Goal: Task Accomplishment & Management: Manage account settings

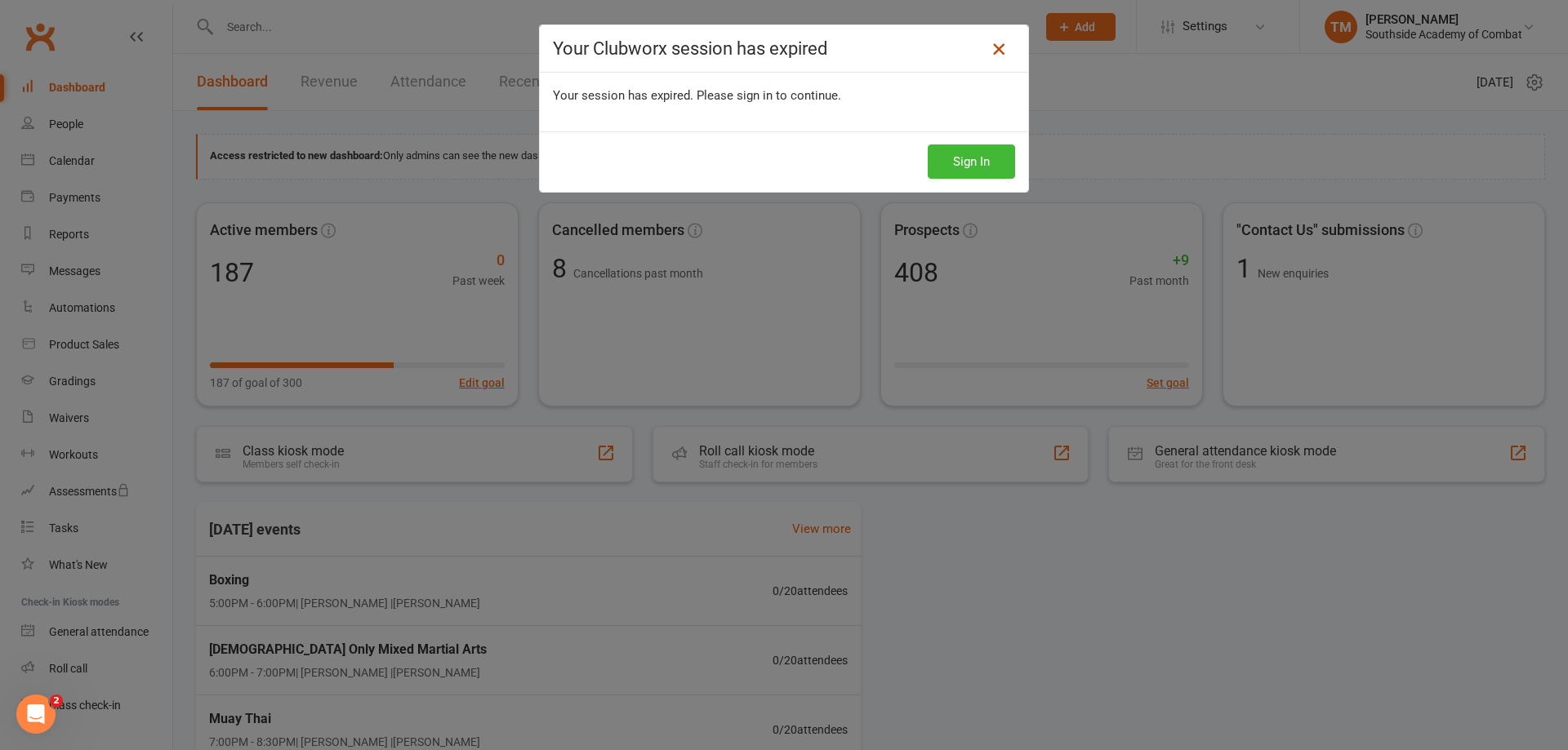
click at [998, 44] on icon at bounding box center [1000, 49] width 20 height 20
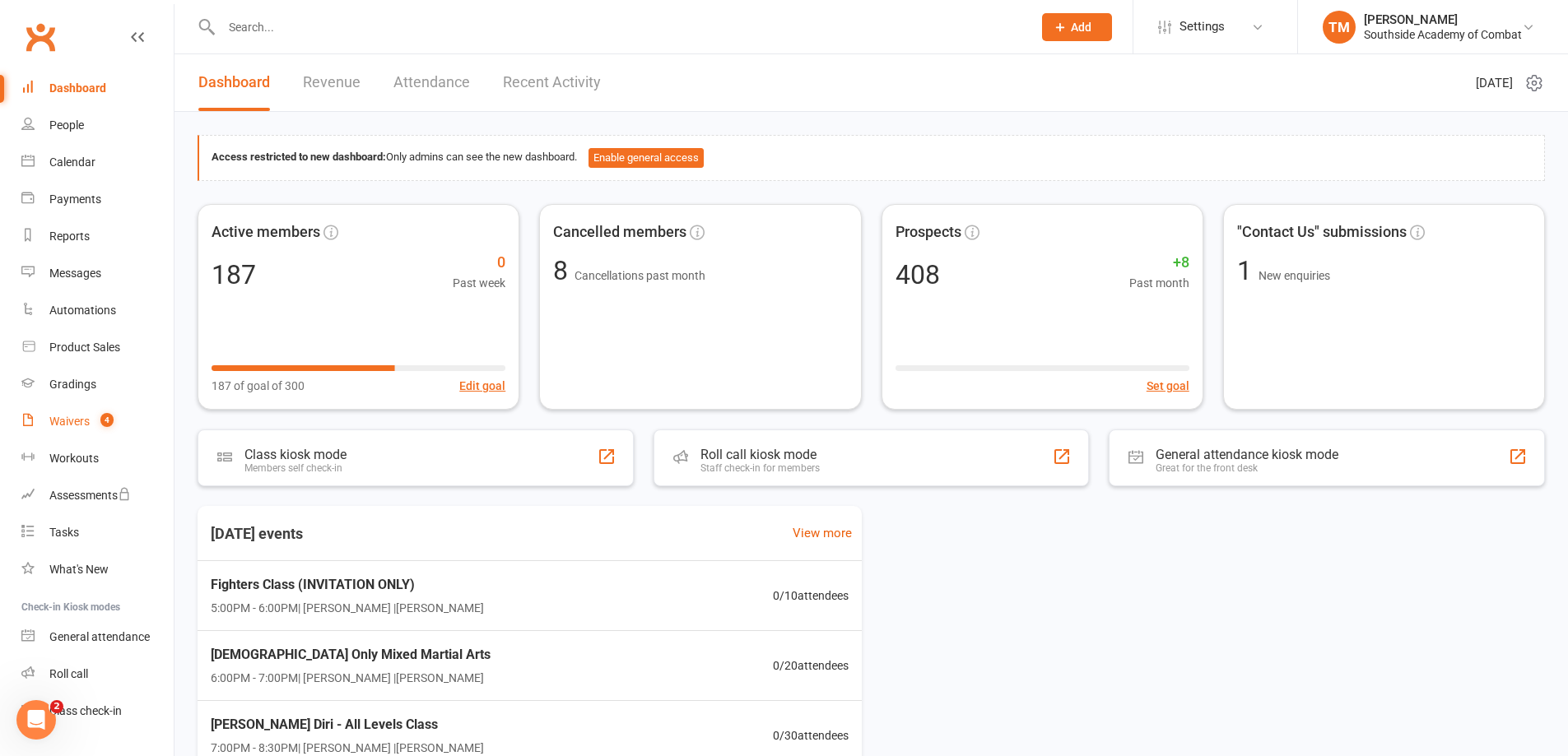
click at [93, 418] on count-badge "4" at bounding box center [103, 422] width 21 height 13
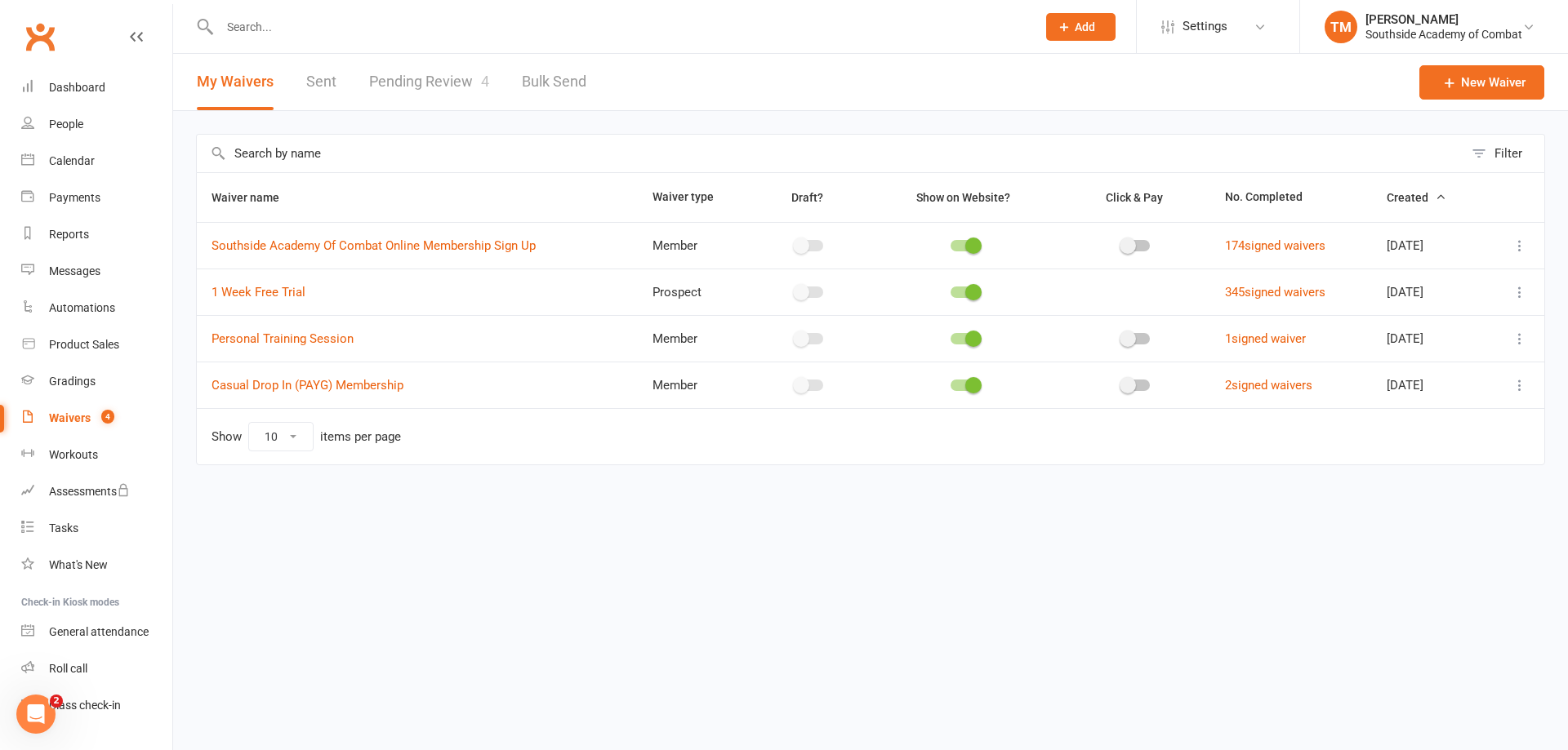
click at [418, 92] on link "Pending Review 4" at bounding box center [429, 82] width 120 height 56
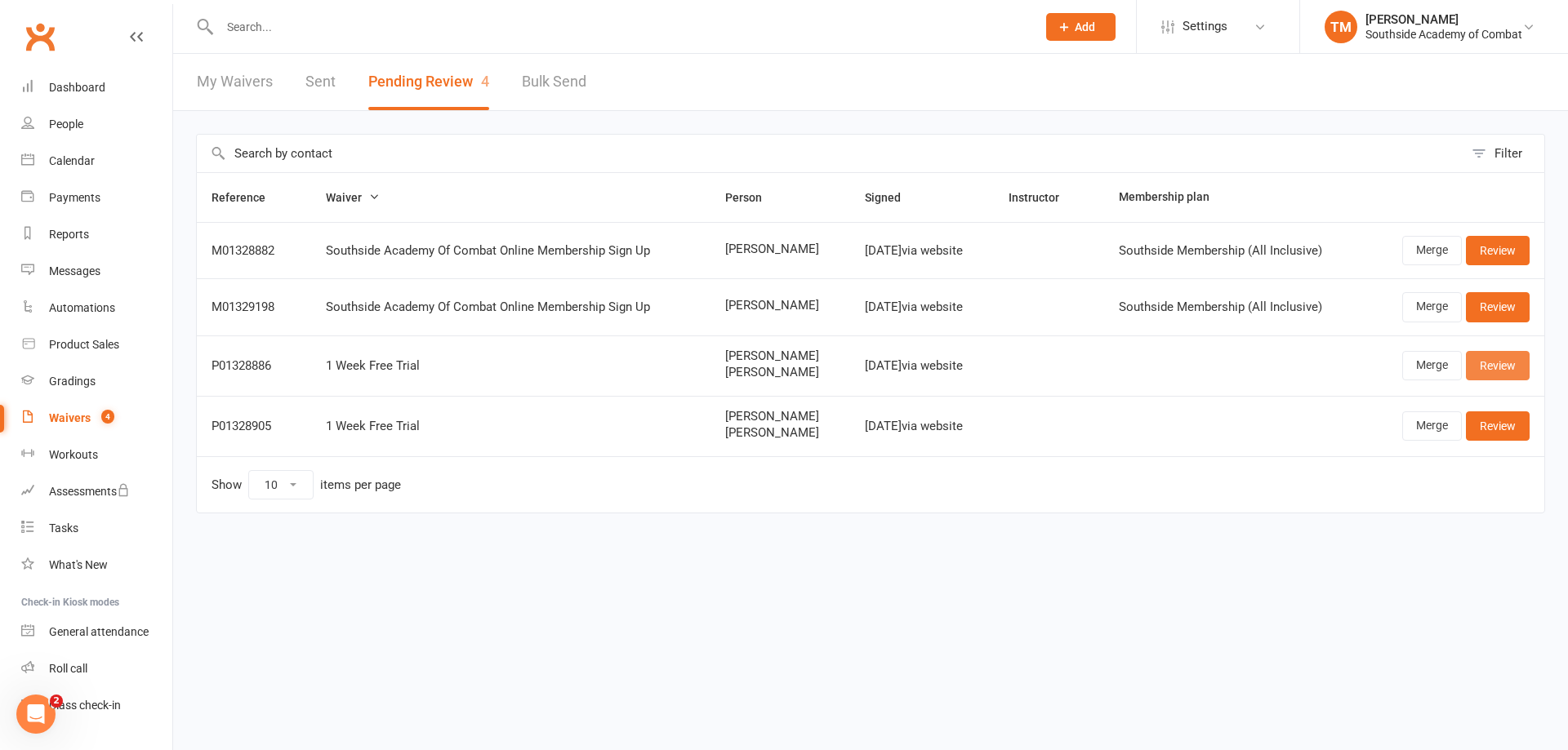
click at [1496, 361] on link "Review" at bounding box center [1498, 365] width 64 height 29
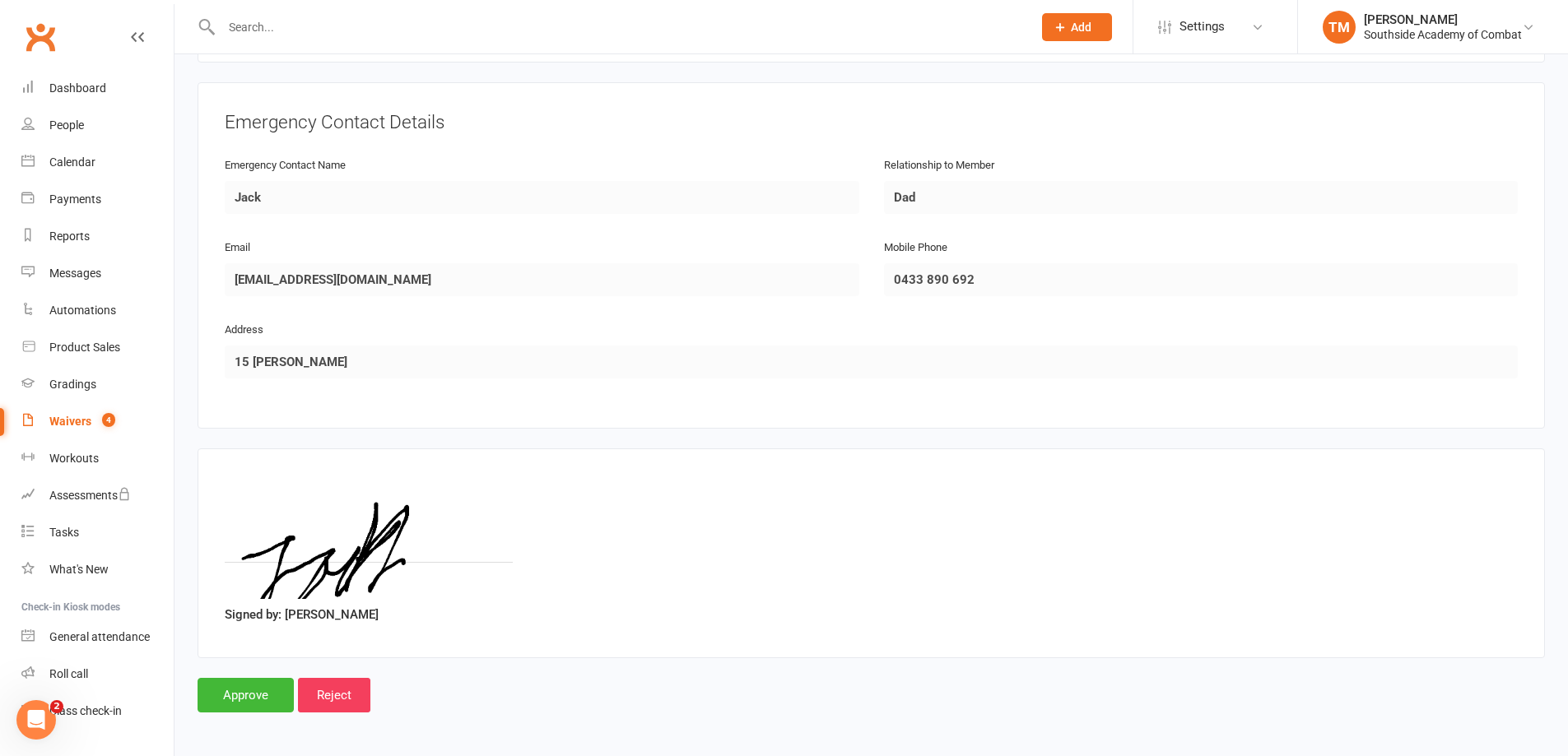
scroll to position [1342, 0]
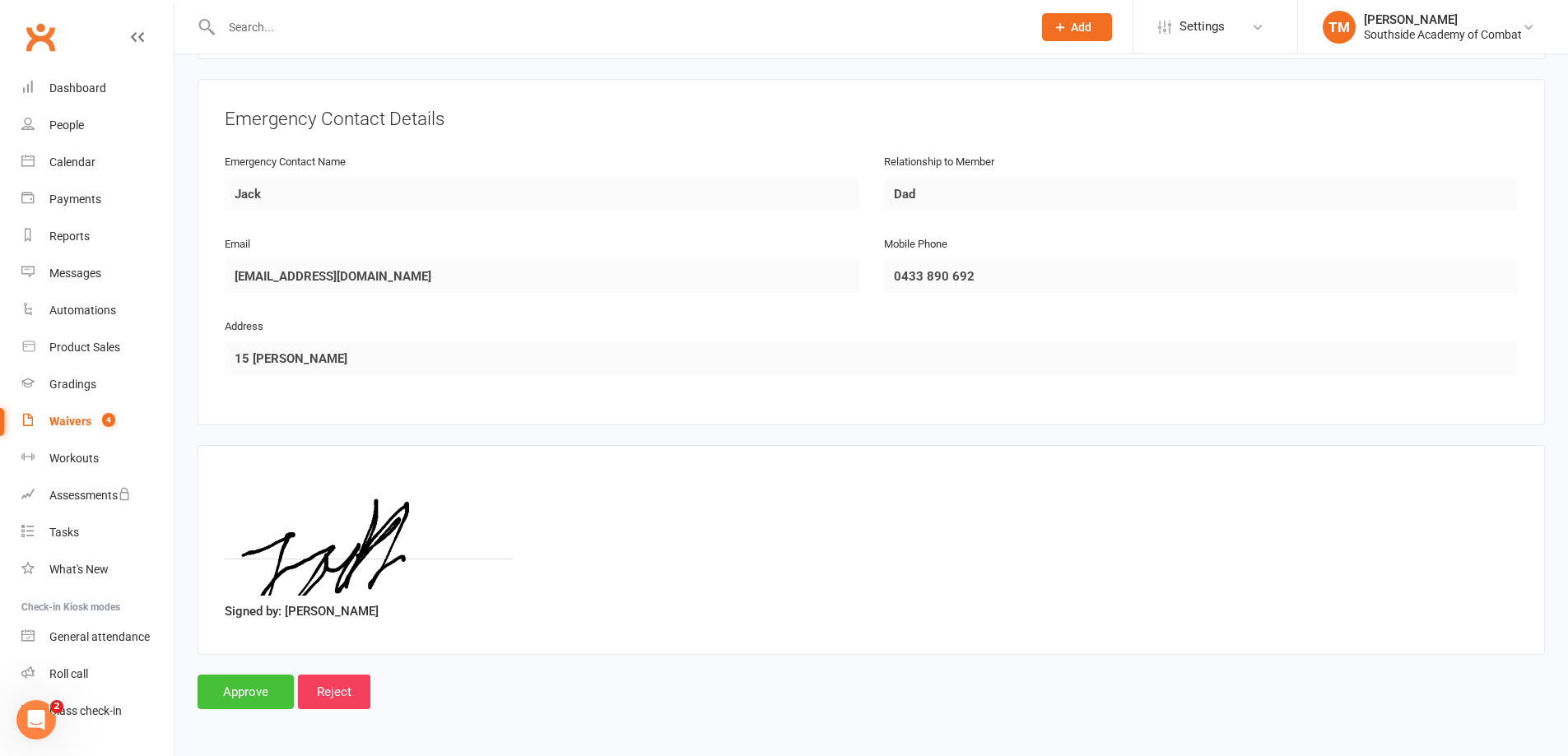
click at [255, 691] on input "Approve" at bounding box center [246, 692] width 96 height 35
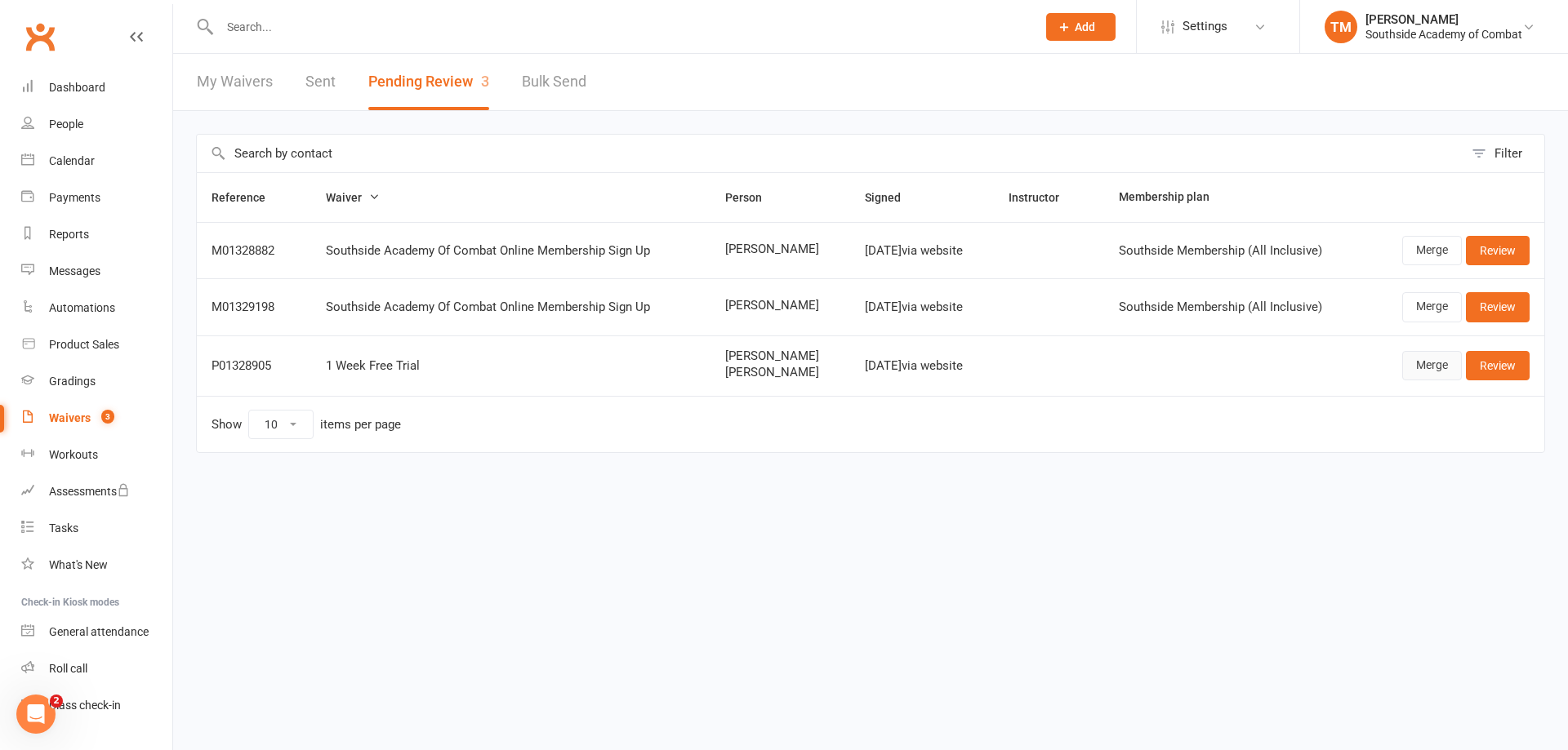
click at [1445, 367] on link "Merge" at bounding box center [1432, 365] width 60 height 29
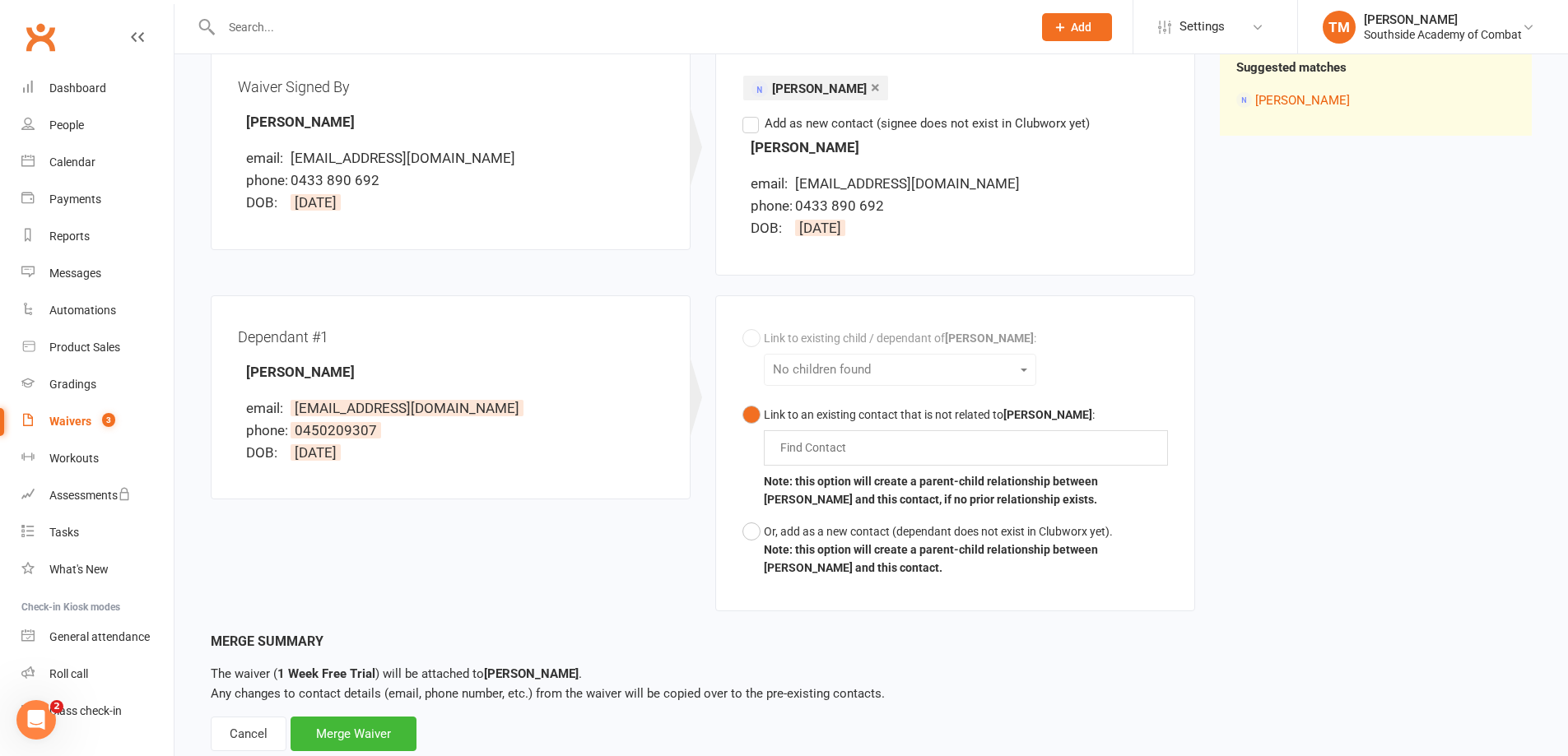
scroll to position [257, 0]
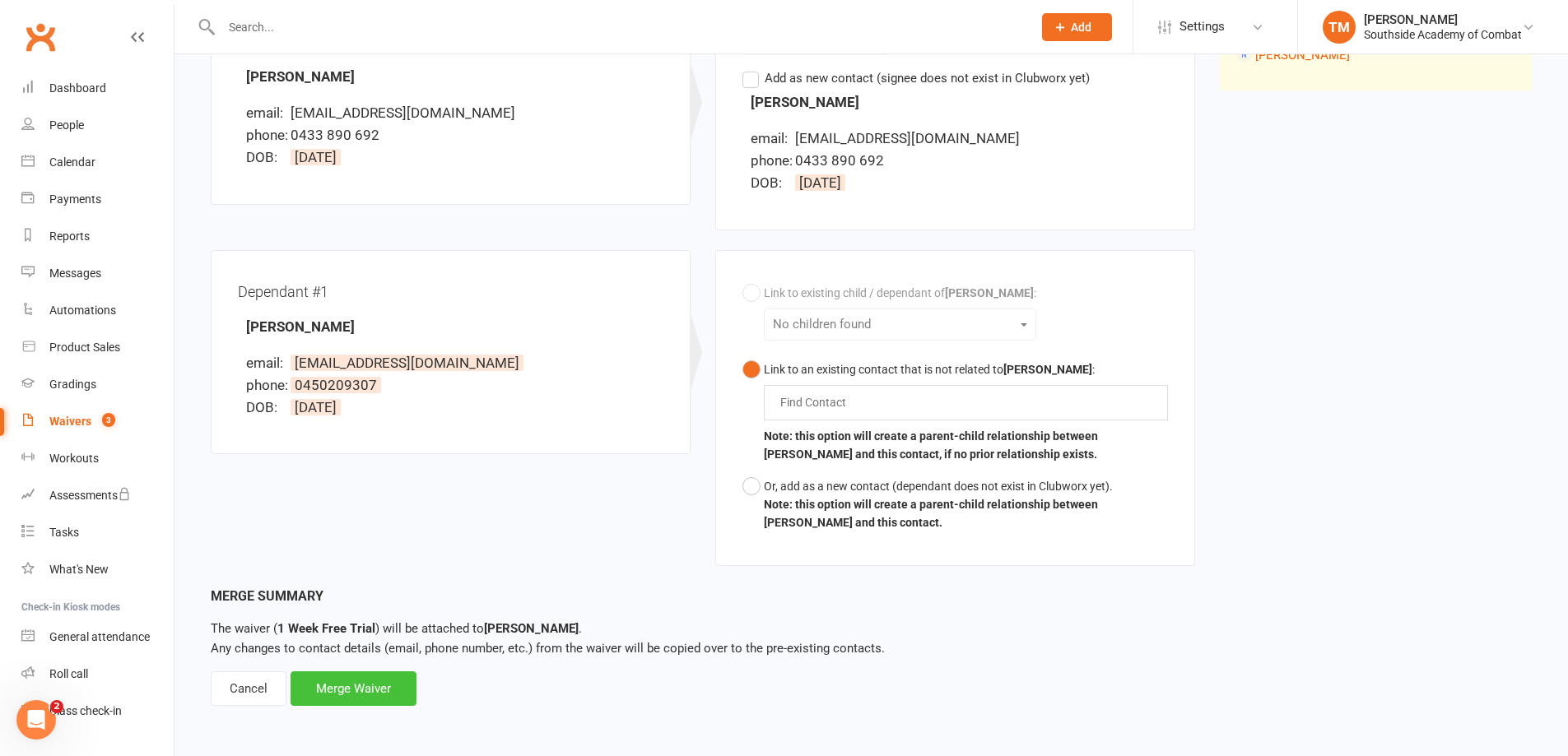
click at [385, 683] on div "Merge Waiver" at bounding box center [353, 689] width 126 height 35
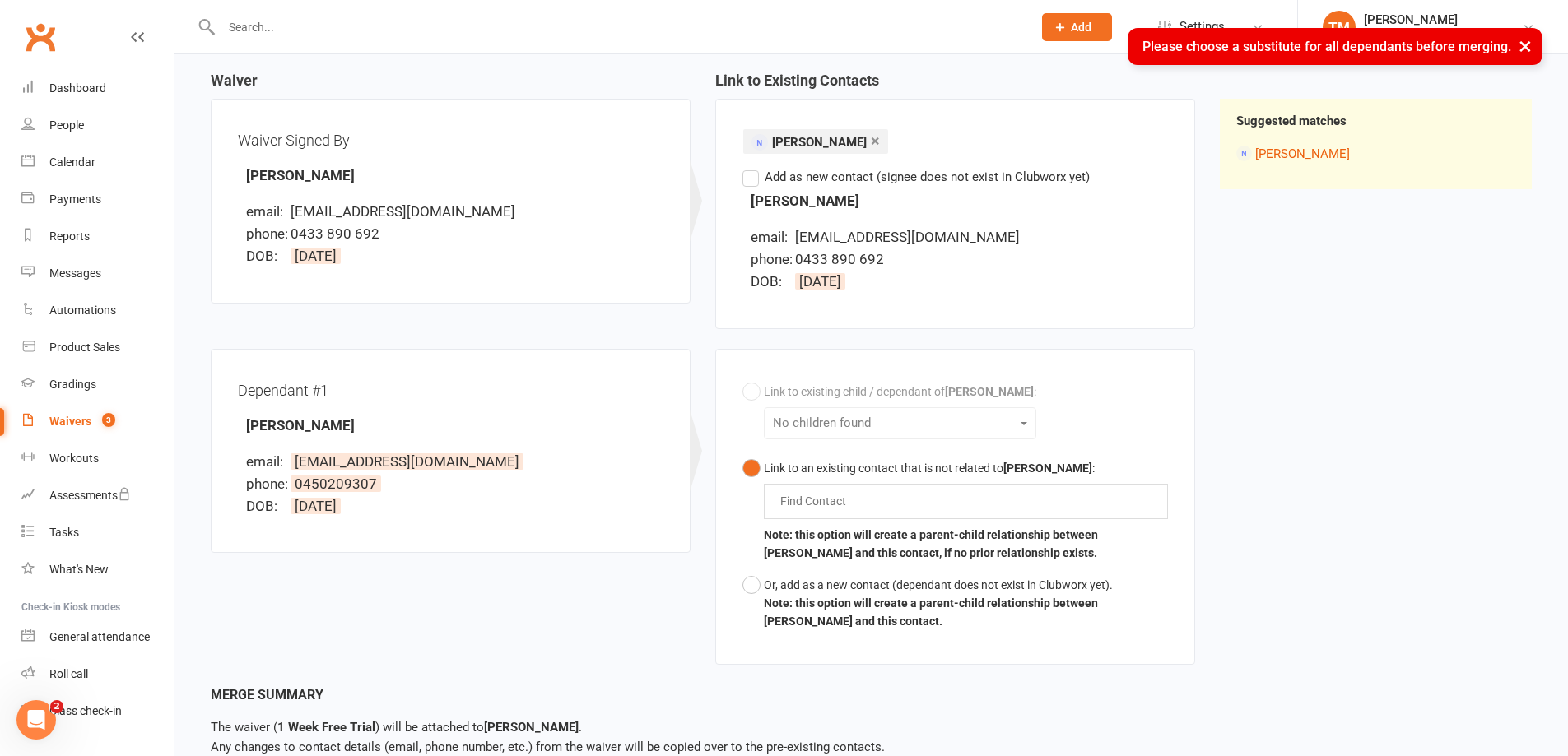
scroll to position [165, 0]
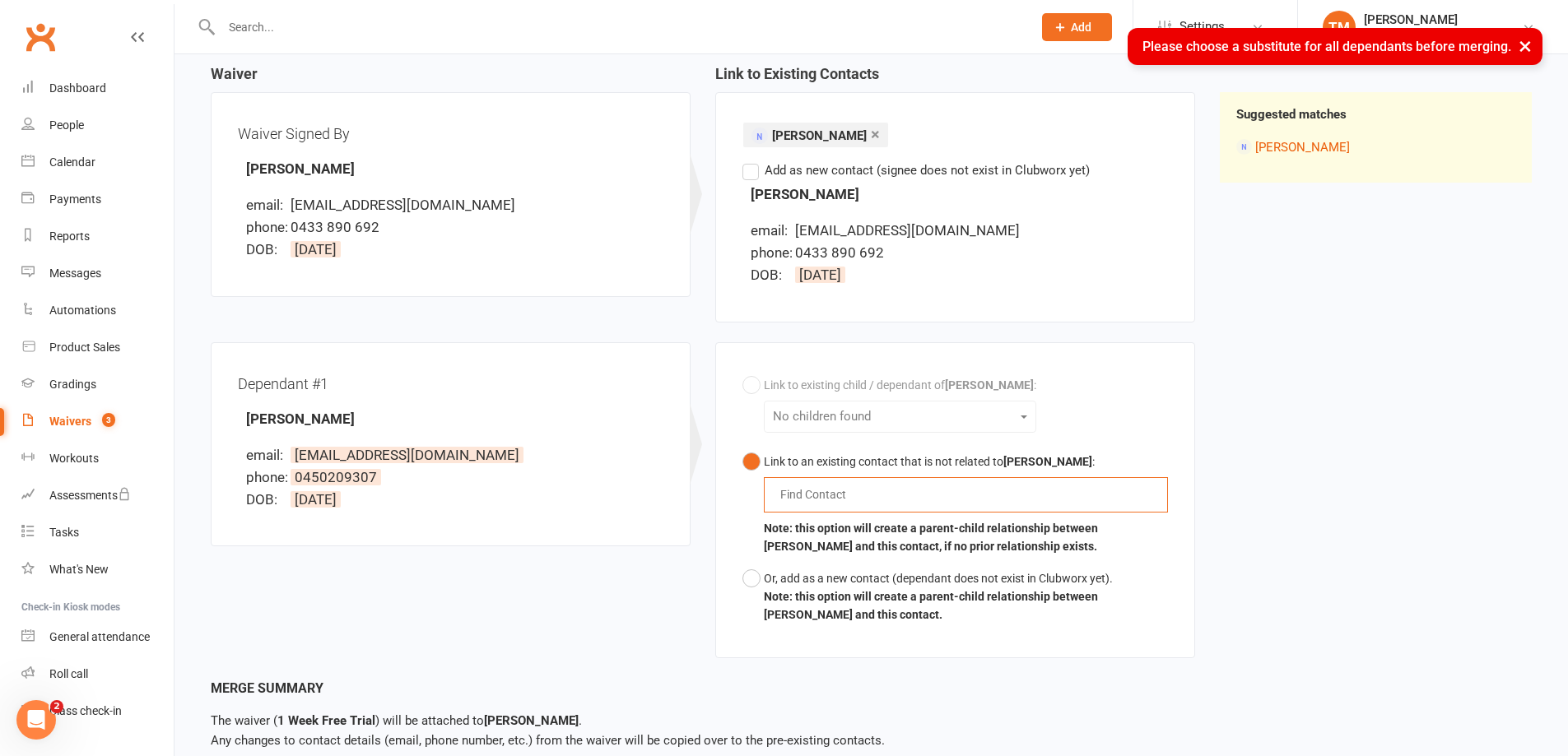
click at [825, 496] on input "text" at bounding box center [817, 495] width 77 height 20
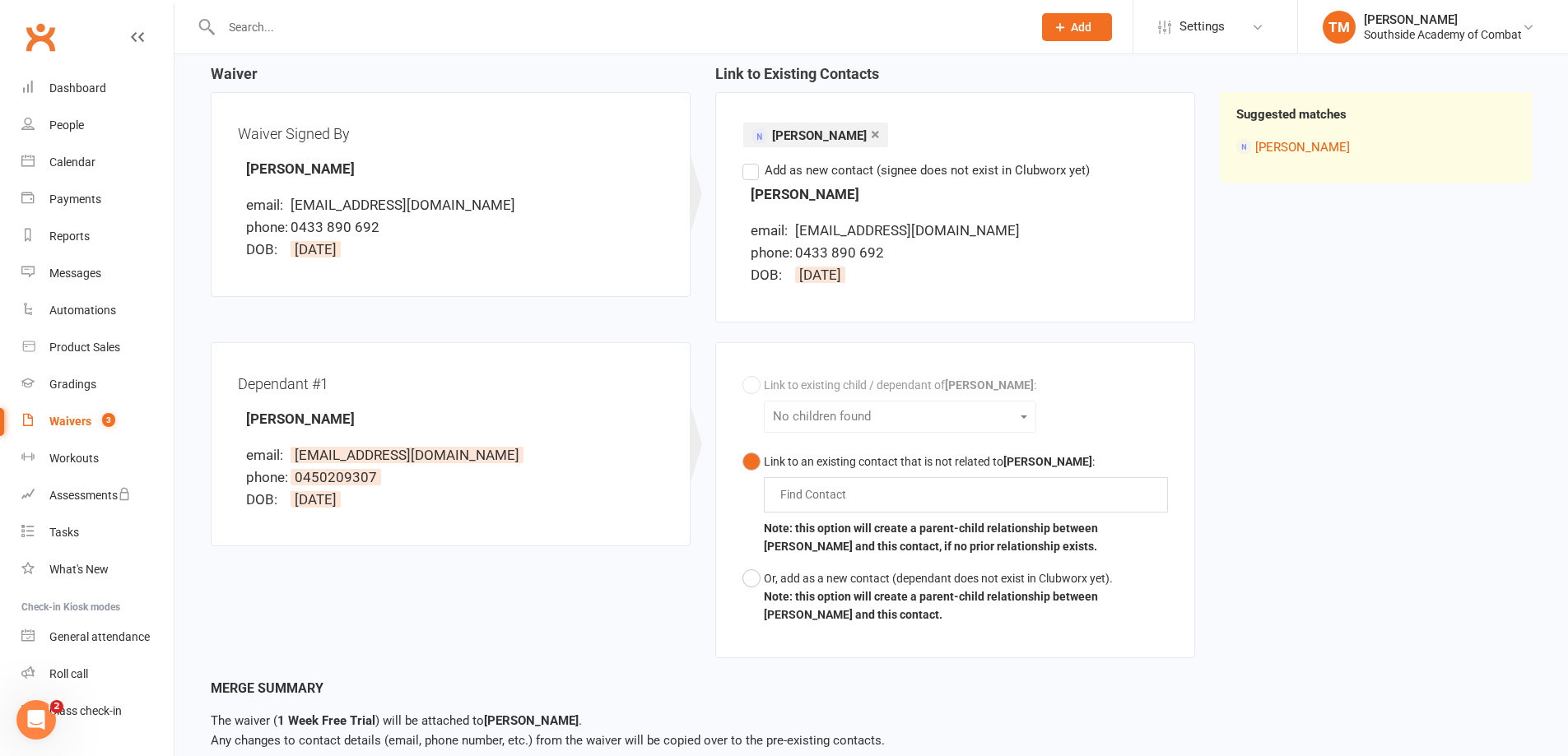
click at [823, 388] on div "Link to existing child / dependant of Jack Lin : No children found Link to an e…" at bounding box center [955, 500] width 425 height 262
click at [828, 498] on input "text" at bounding box center [817, 495] width 77 height 20
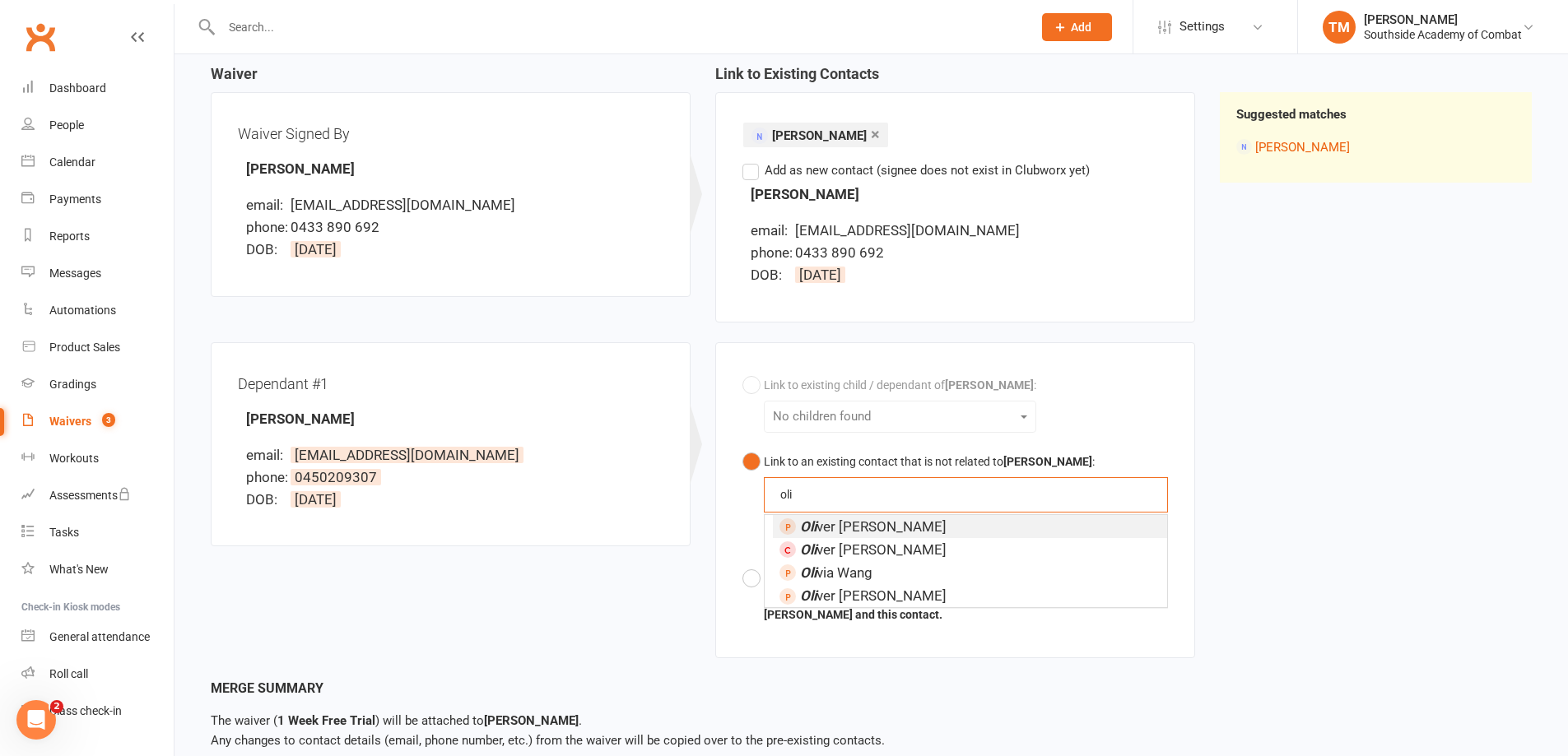
type input "oli"
click at [858, 525] on span "Oli ver Lin" at bounding box center [873, 527] width 147 height 16
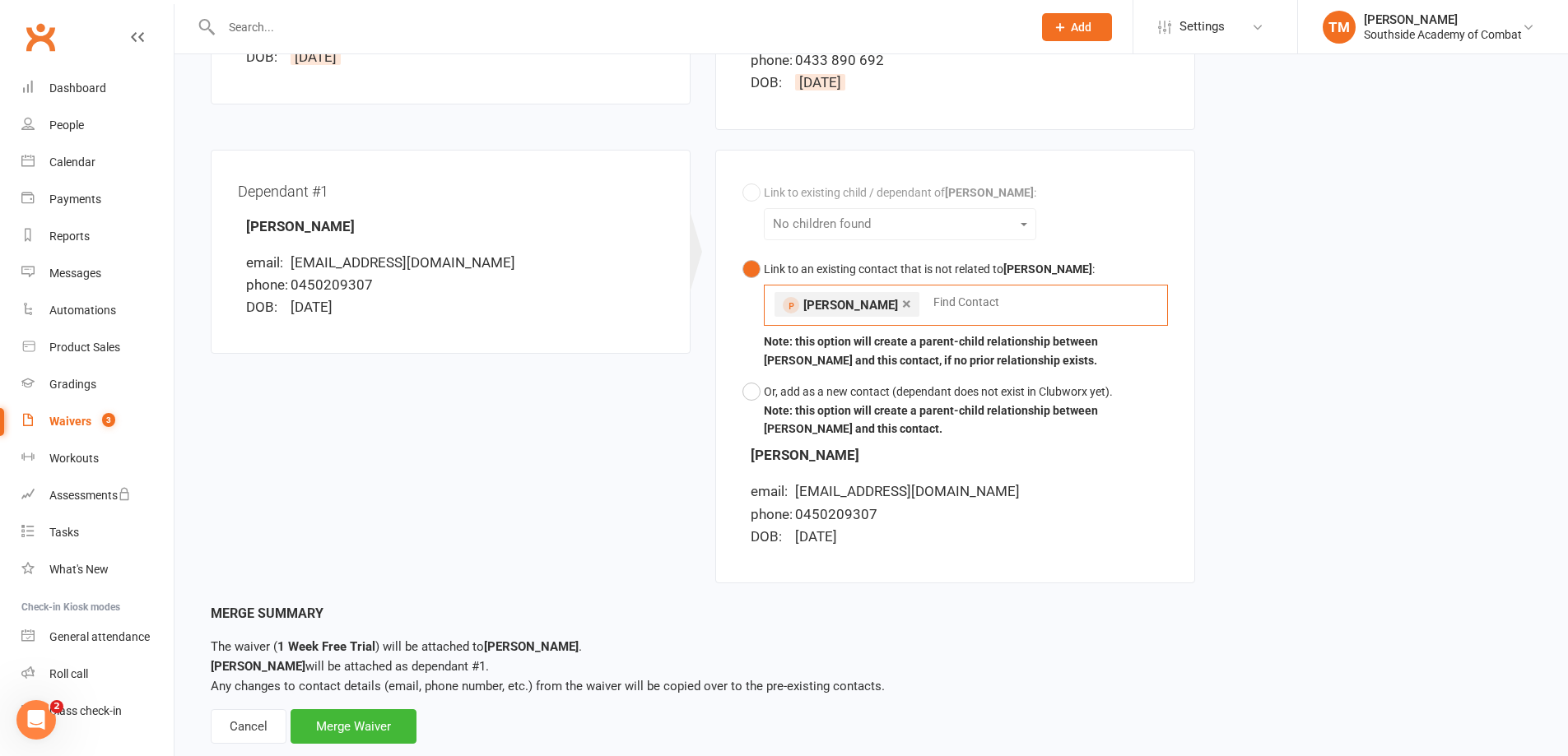
scroll to position [395, 0]
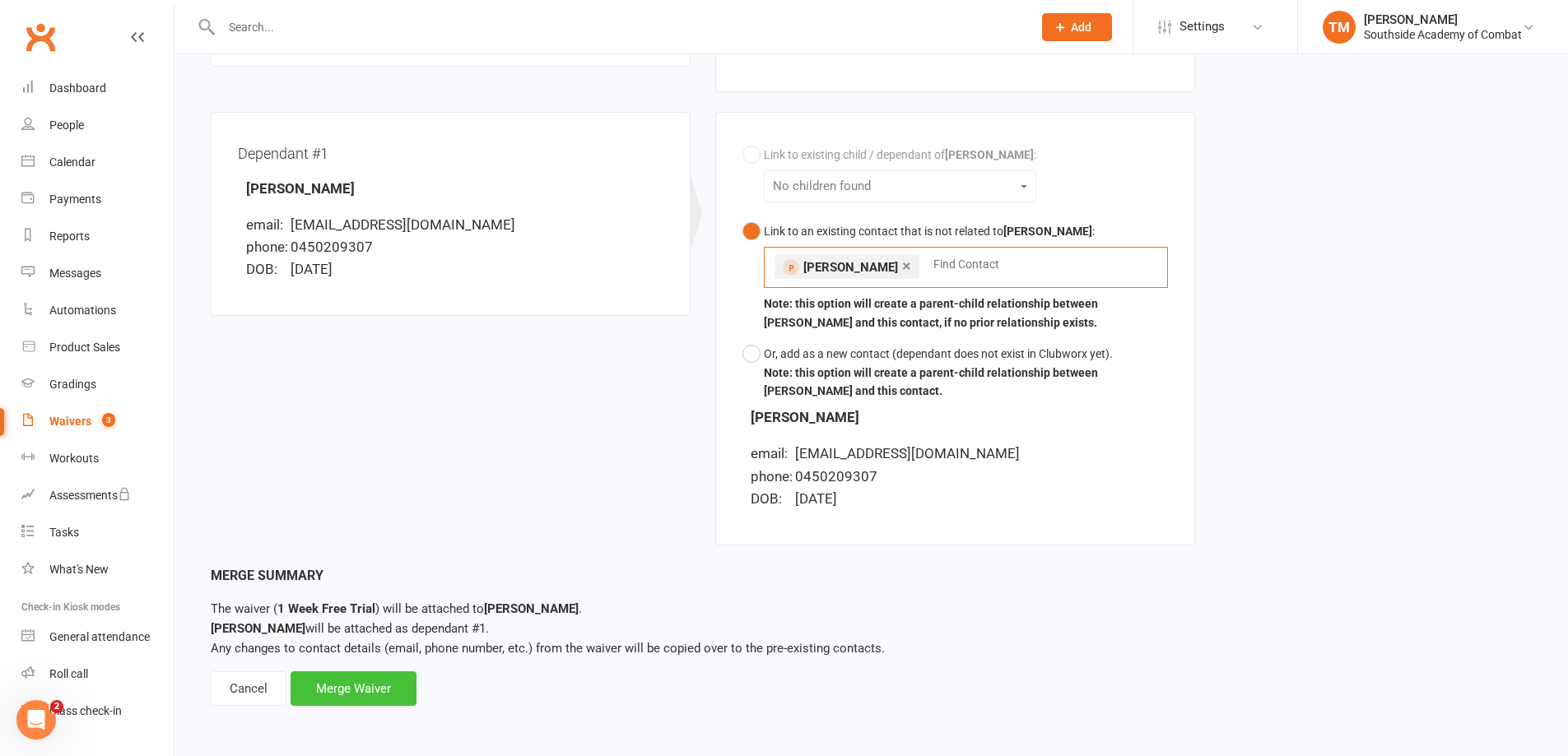
click at [372, 688] on div "Merge Waiver" at bounding box center [353, 689] width 126 height 35
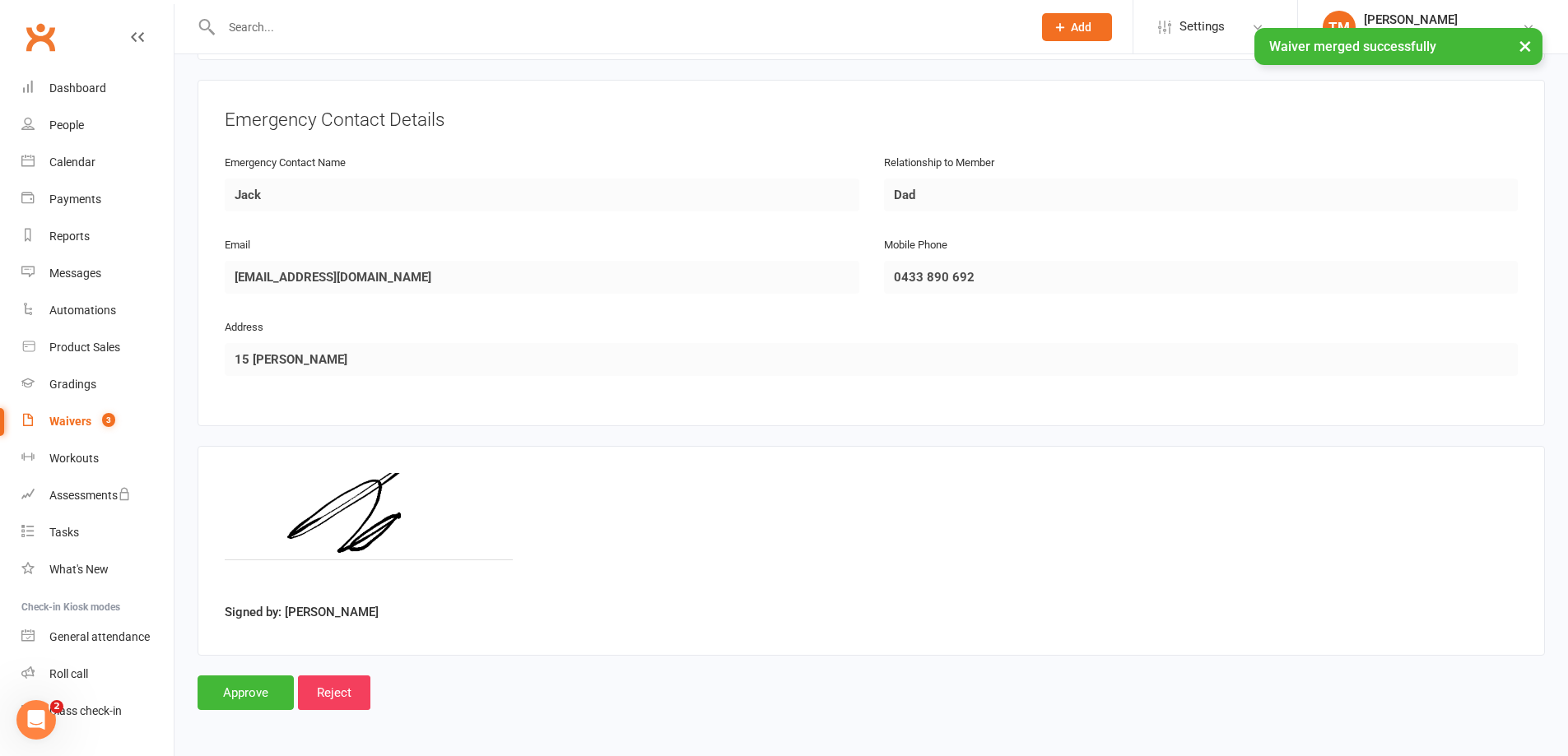
scroll to position [1342, 0]
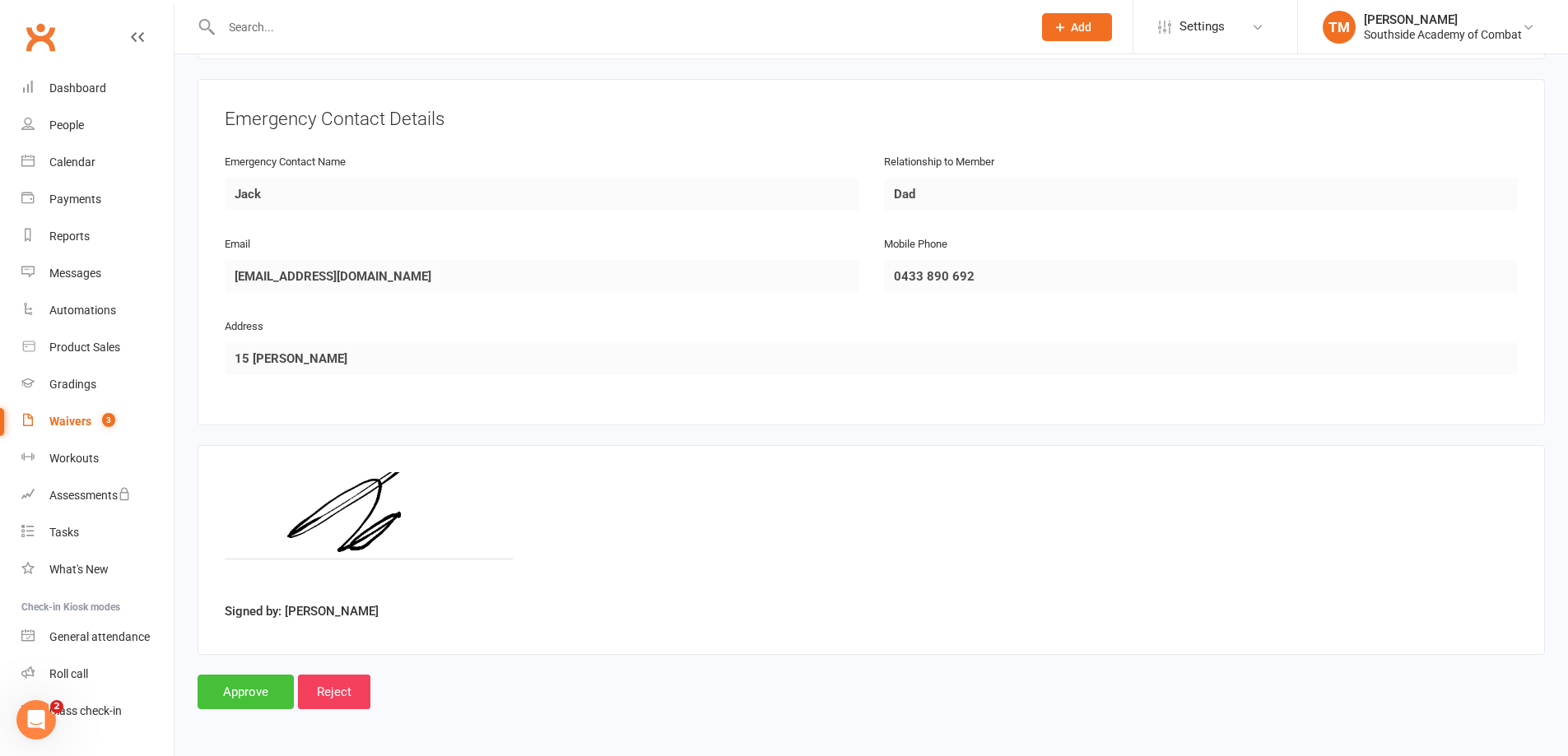
click at [206, 686] on input "Approve" at bounding box center [246, 692] width 96 height 35
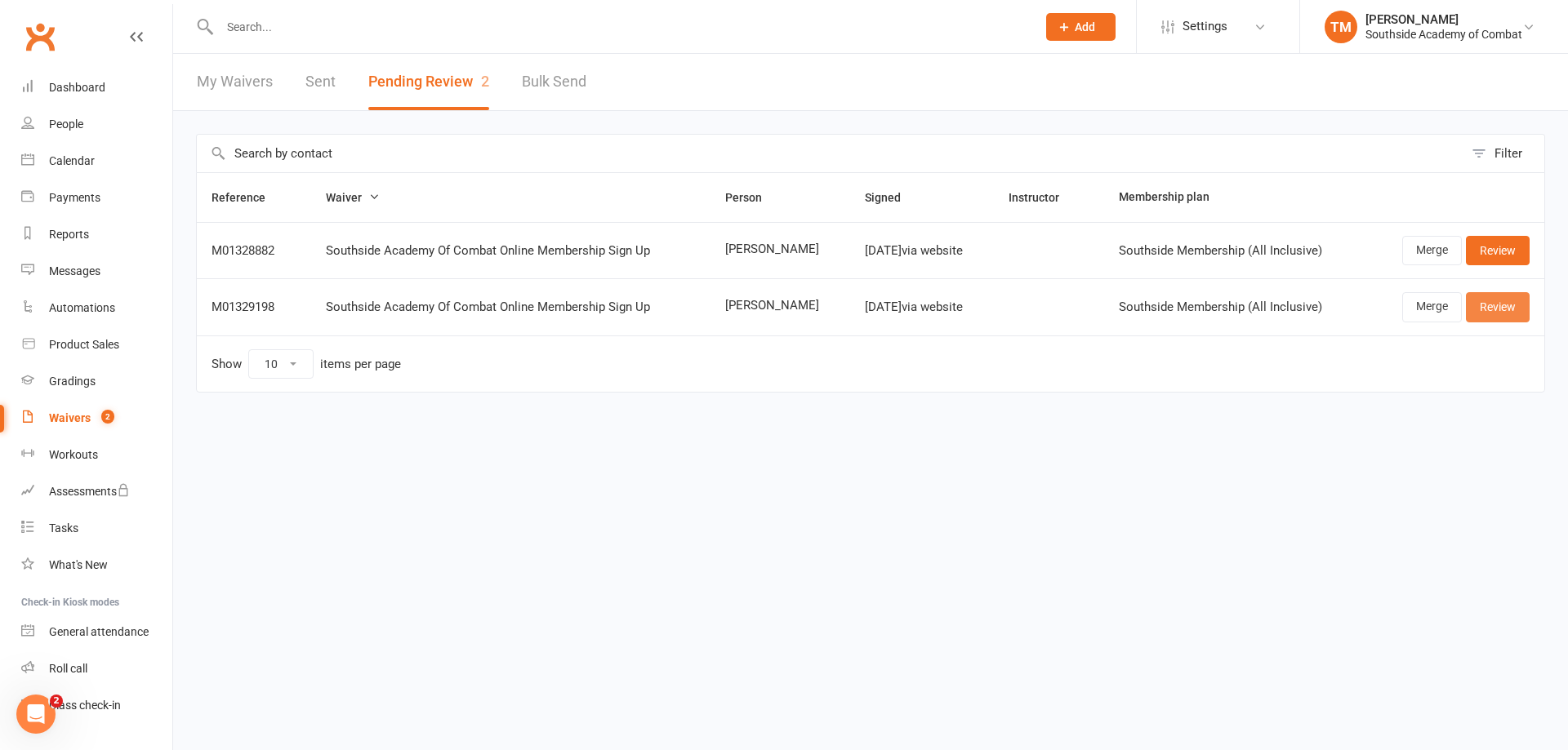
click at [1494, 303] on link "Review" at bounding box center [1498, 307] width 64 height 29
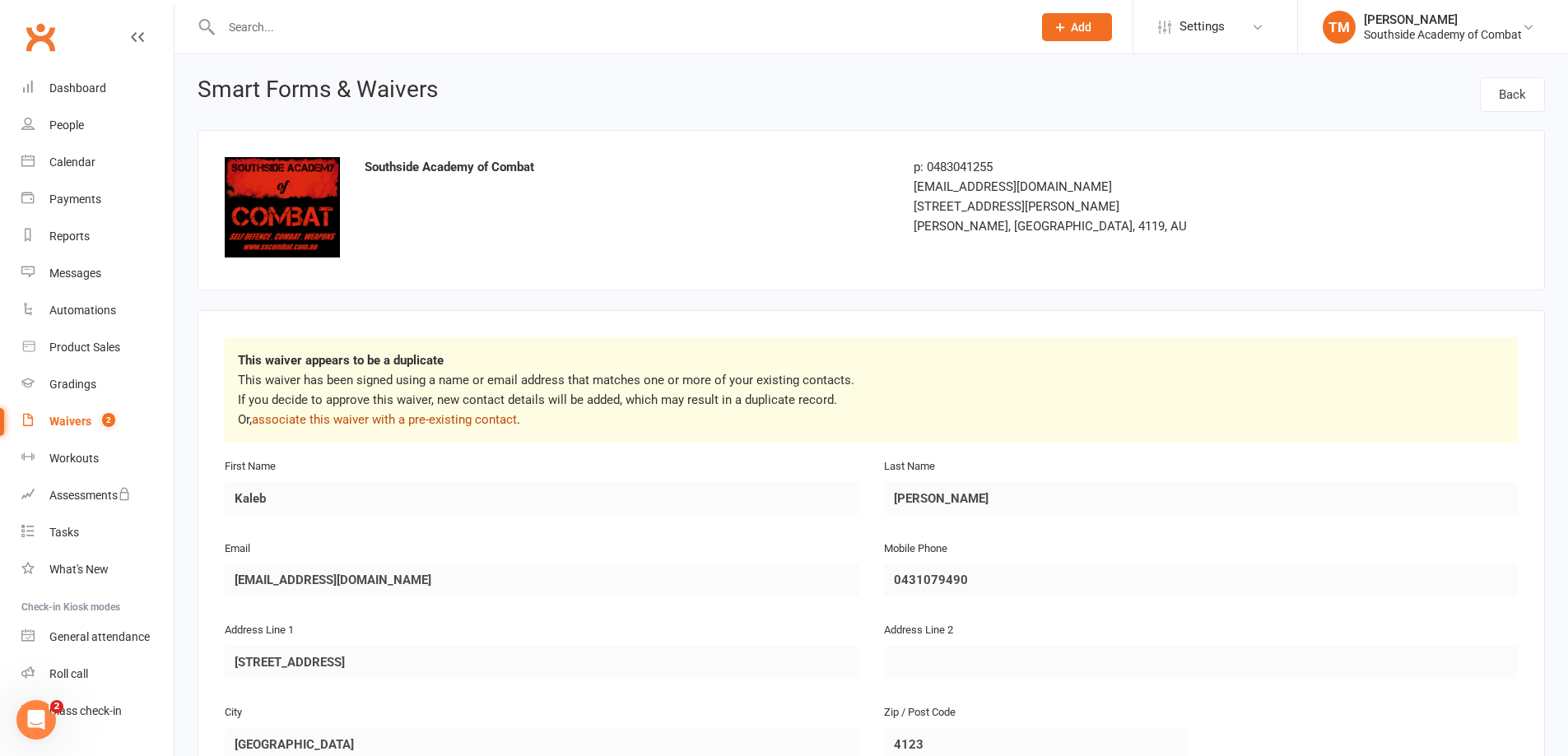
click at [488, 412] on link "associate this waiver with a pre-existing contact" at bounding box center [384, 420] width 265 height 15
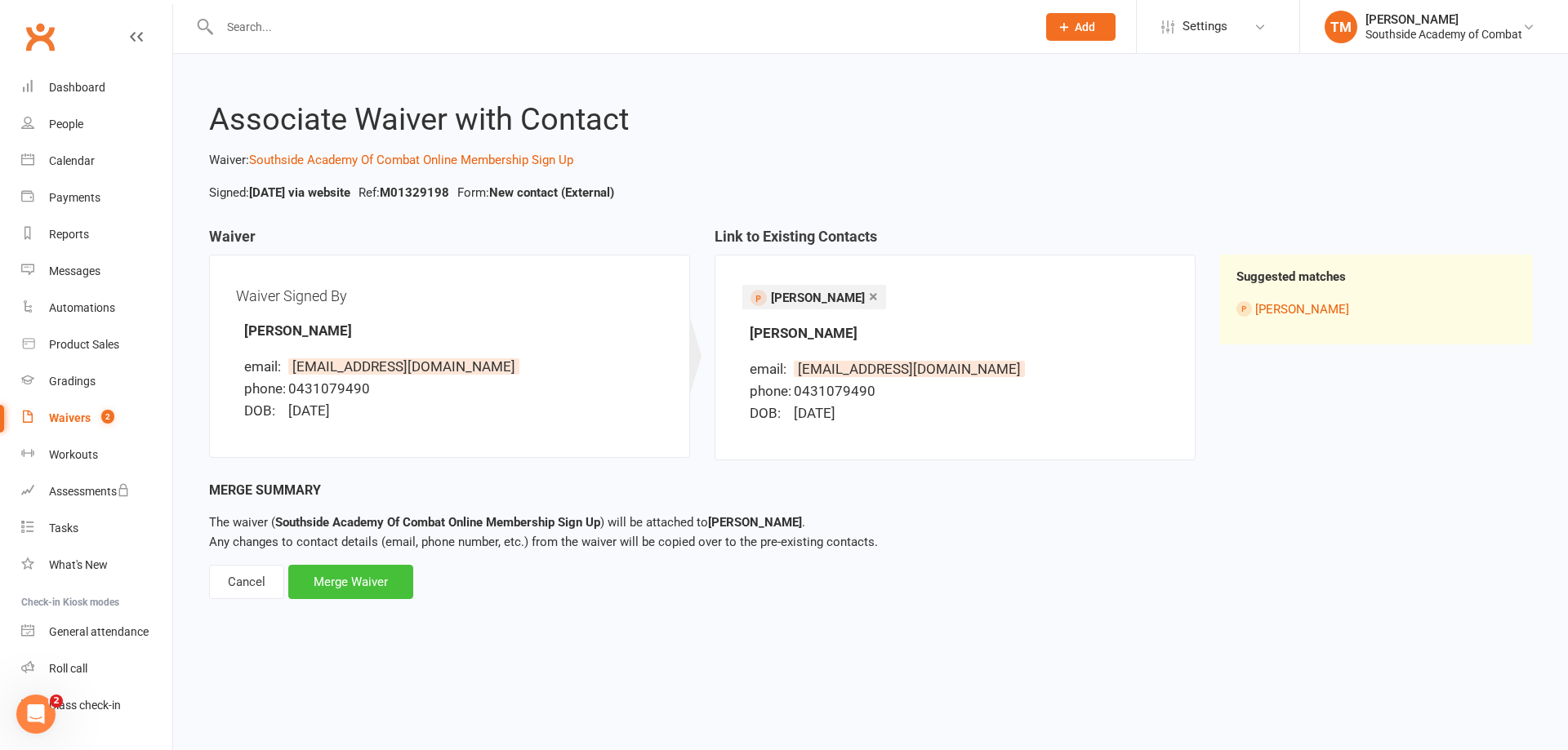
click at [388, 584] on div "Merge Waiver" at bounding box center [350, 582] width 125 height 35
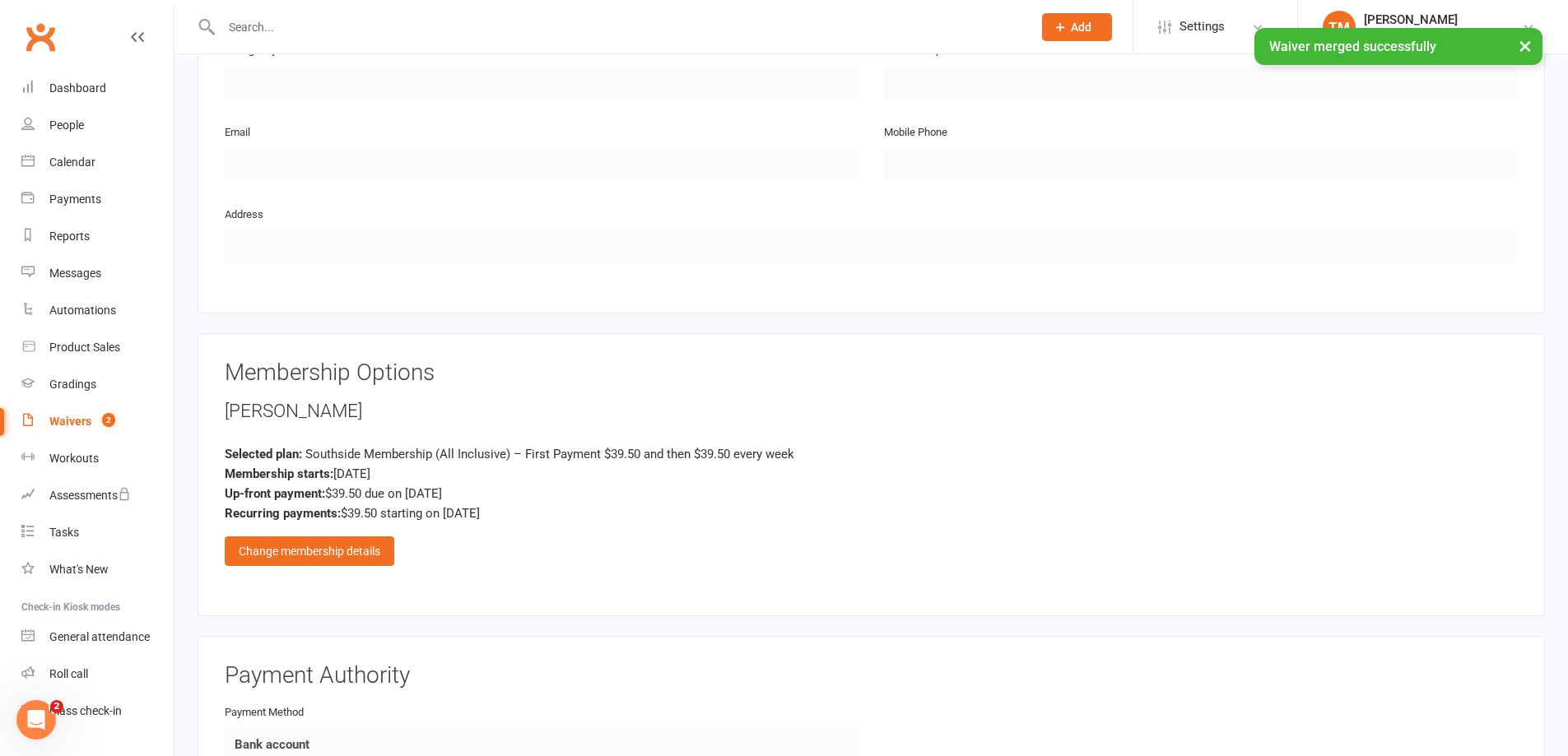
scroll to position [1070, 0]
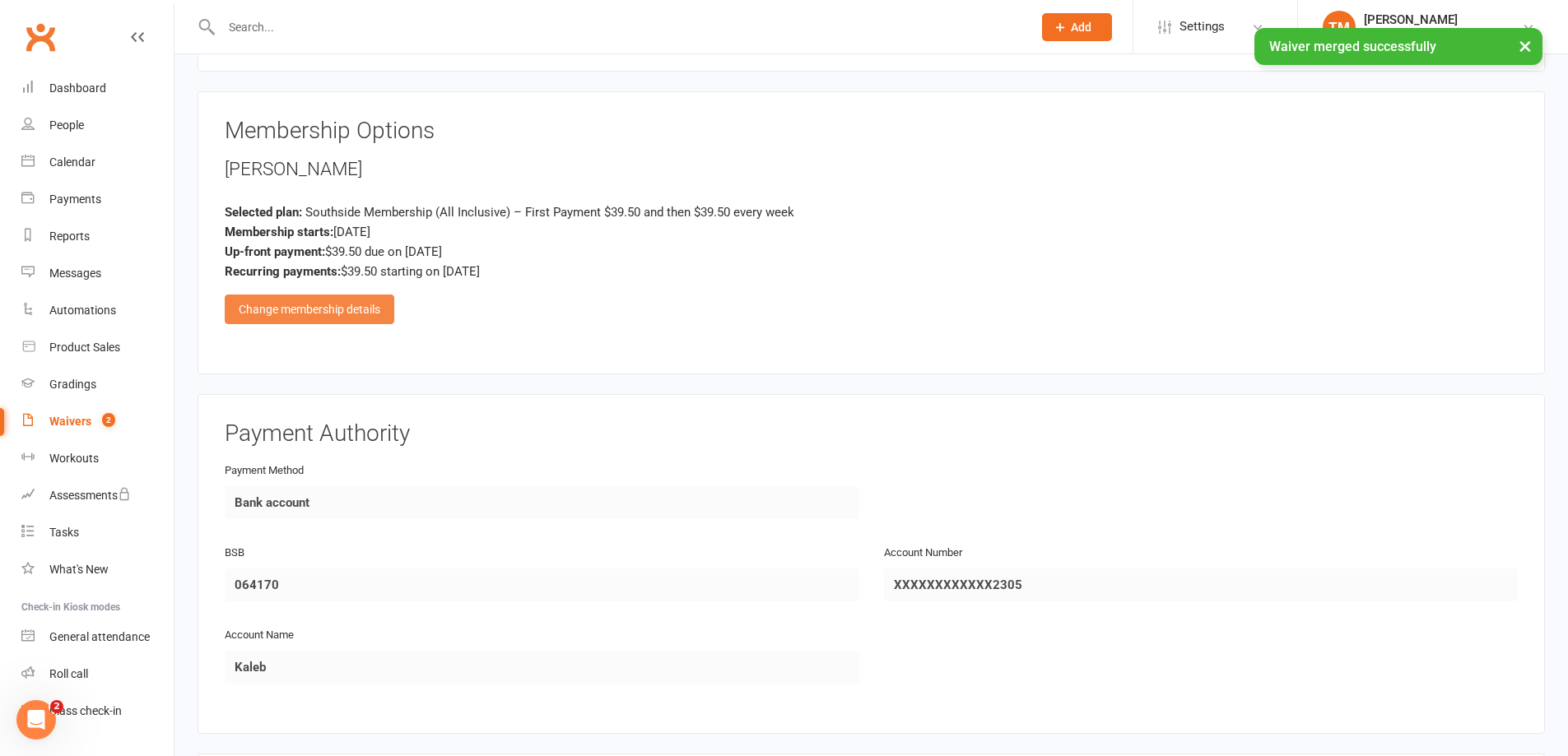
click at [377, 305] on div "Change membership details" at bounding box center [309, 310] width 170 height 29
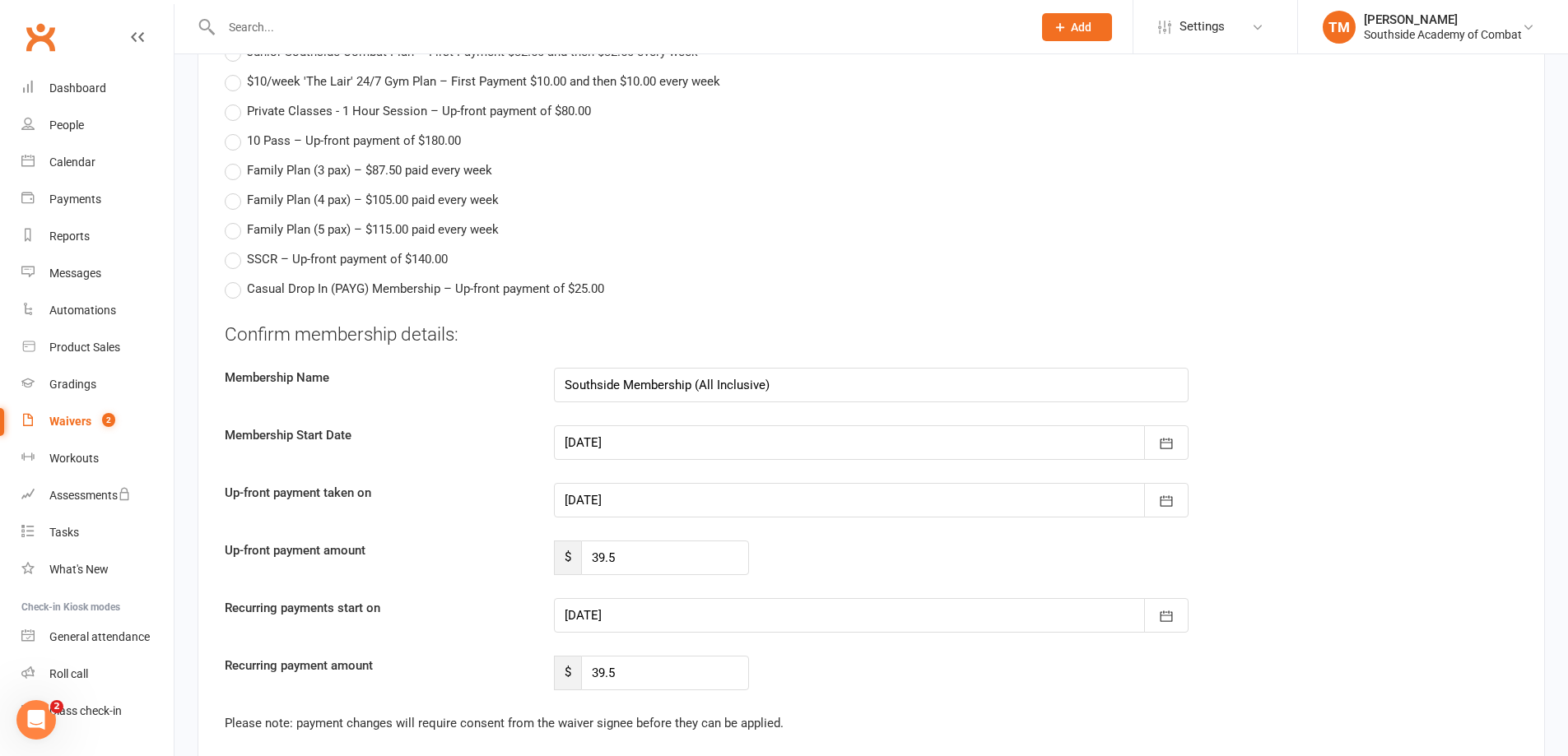
scroll to position [1317, 0]
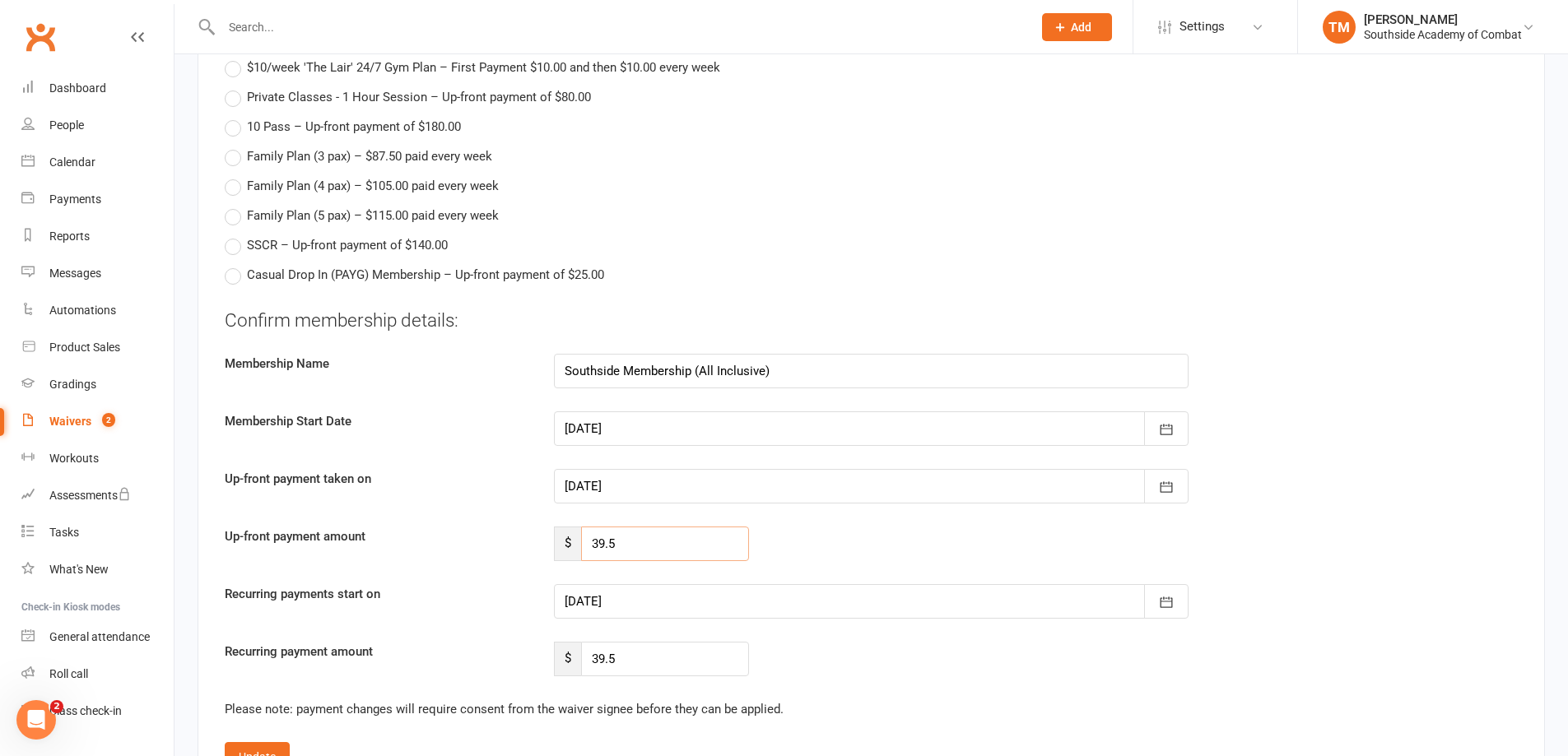
click at [690, 553] on input "39.5" at bounding box center [664, 544] width 168 height 35
type input "30"
click at [679, 658] on input "39.5" at bounding box center [664, 660] width 168 height 35
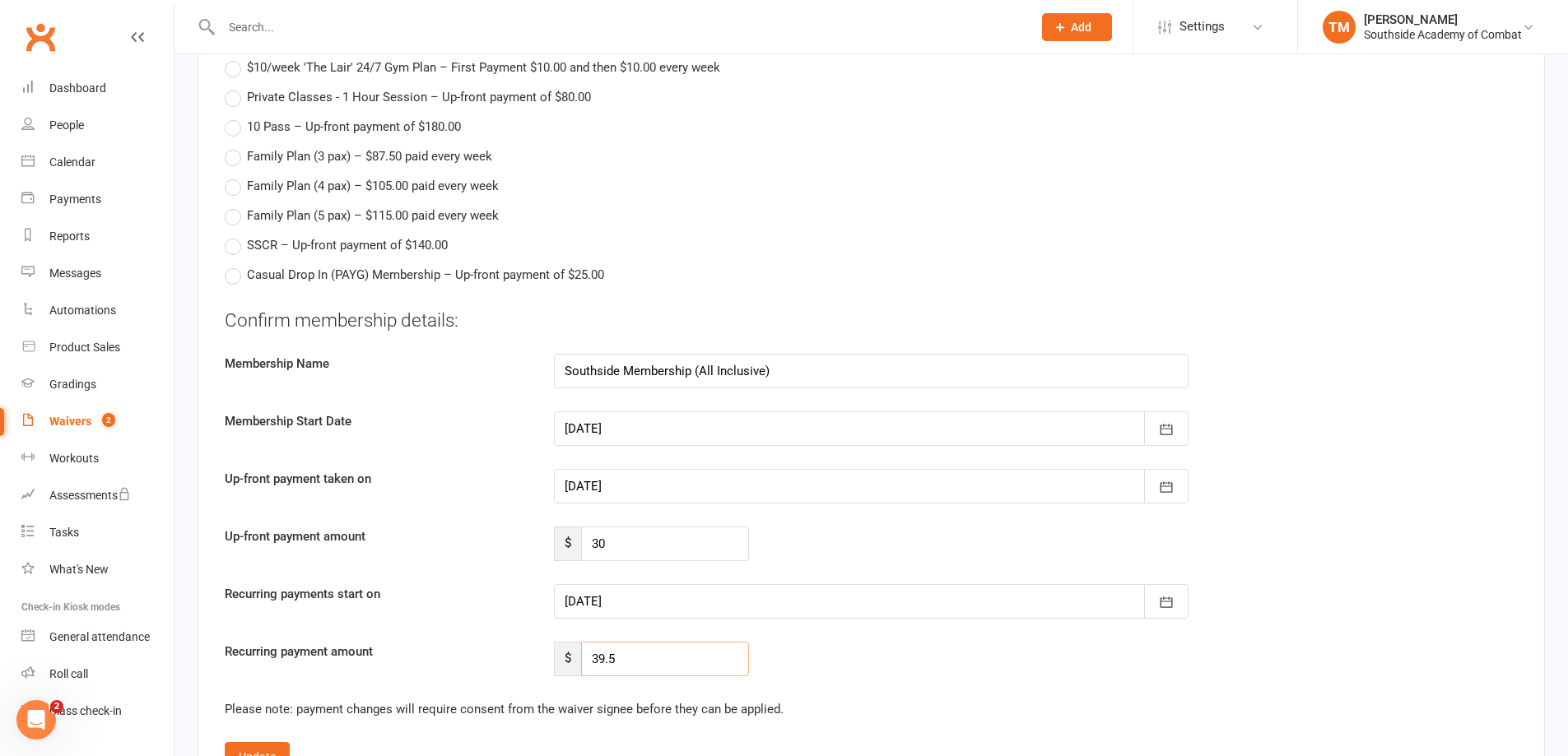
click at [679, 658] on input "39.5" at bounding box center [664, 660] width 168 height 35
type input "30"
click at [910, 508] on div "Confirm membership details: Membership Name Southside Membership (All Inclusive…" at bounding box center [871, 492] width 1293 height 368
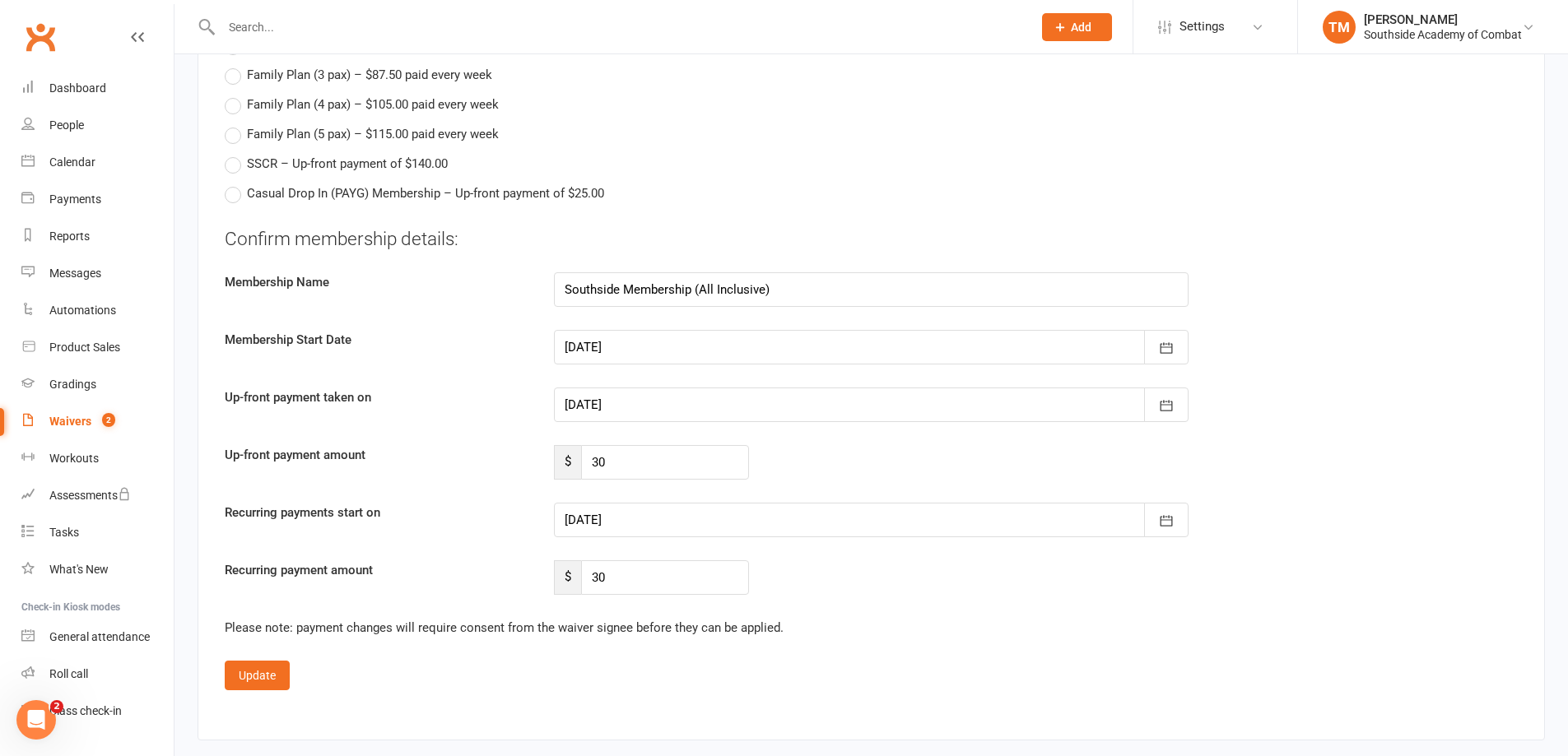
scroll to position [1399, 0]
click at [791, 524] on div at bounding box center [871, 520] width 634 height 35
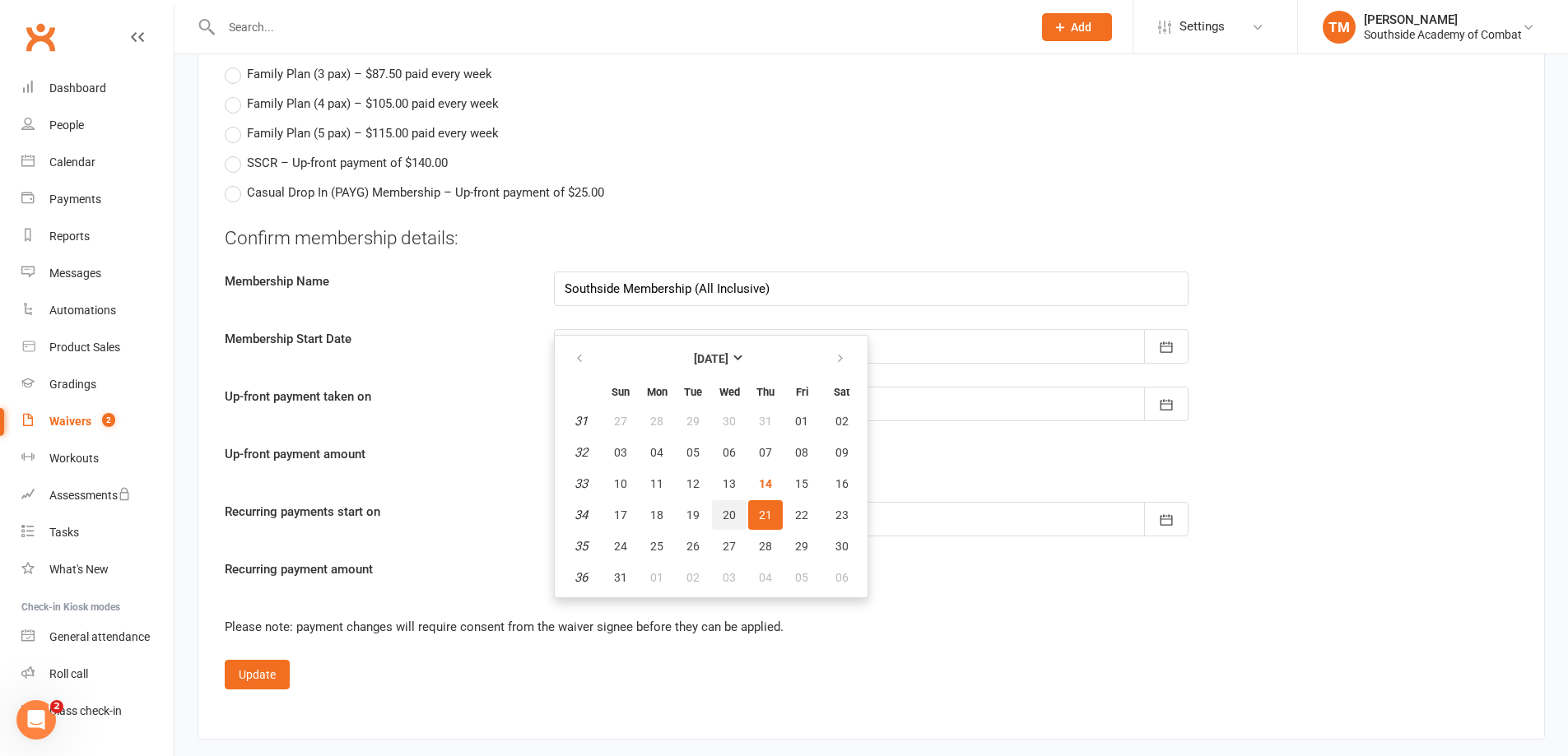
click at [728, 521] on span "20" at bounding box center [729, 515] width 13 height 13
type input "20 Aug 2025"
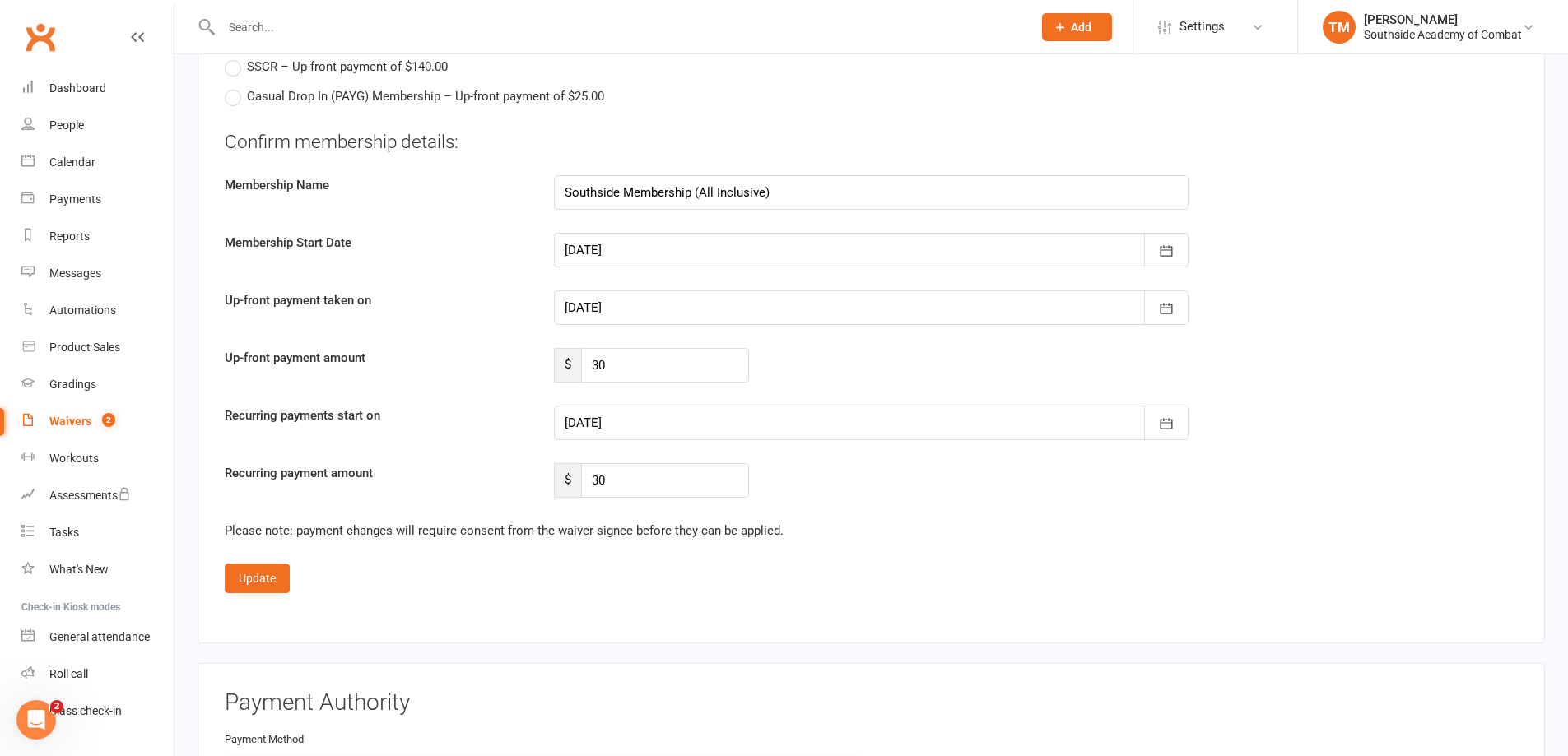
scroll to position [1482, 0]
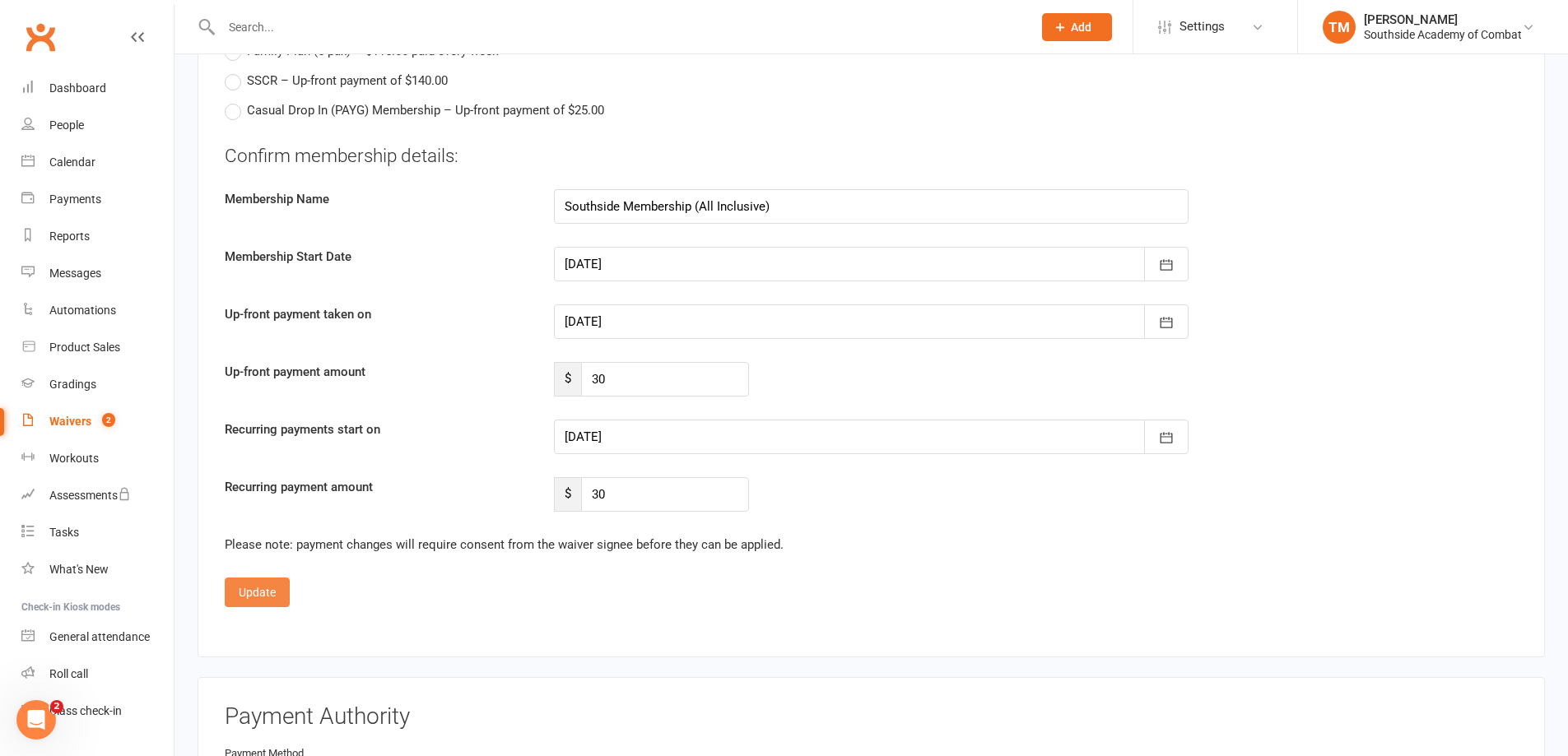
click at [244, 595] on button "Update" at bounding box center [257, 592] width 65 height 29
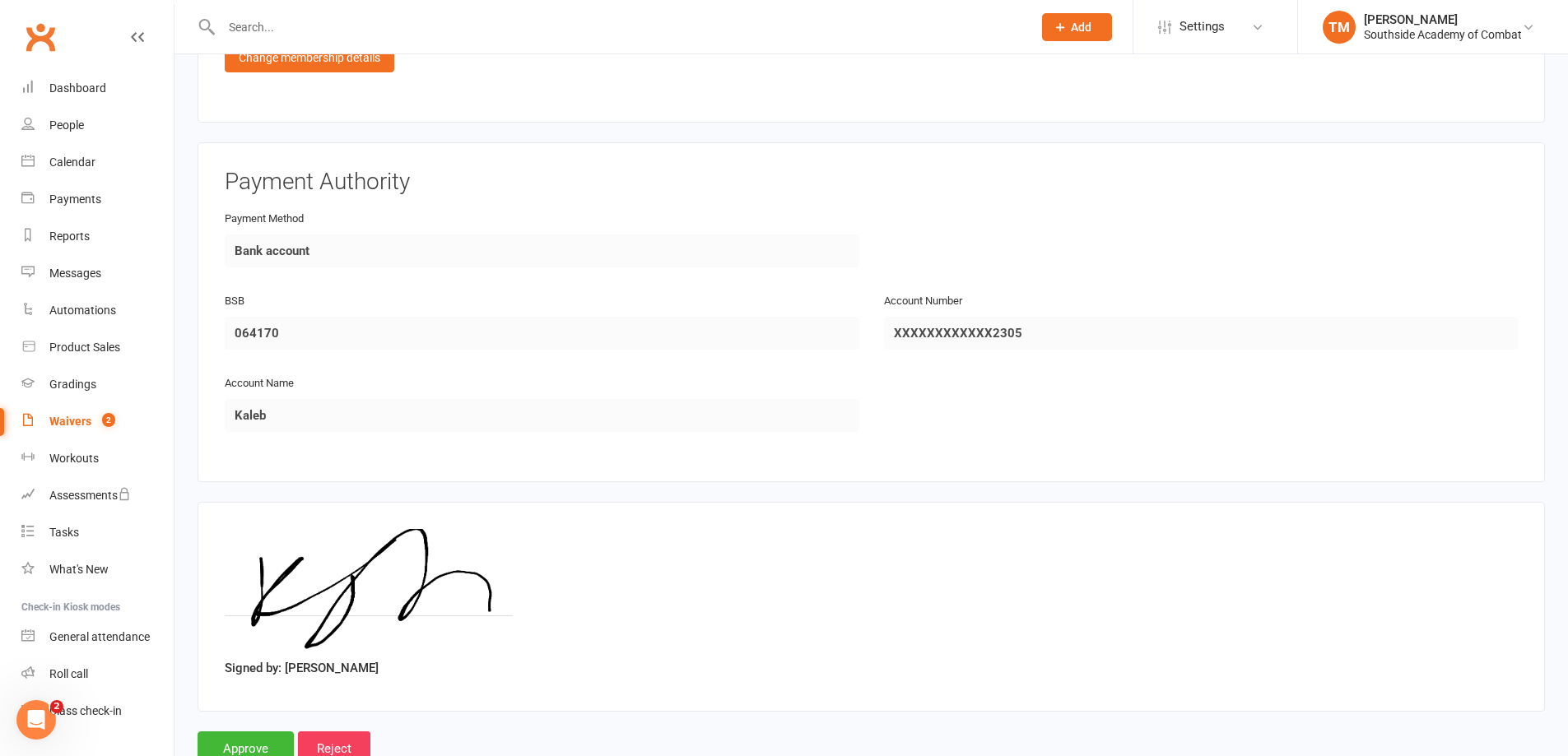
scroll to position [1378, 0]
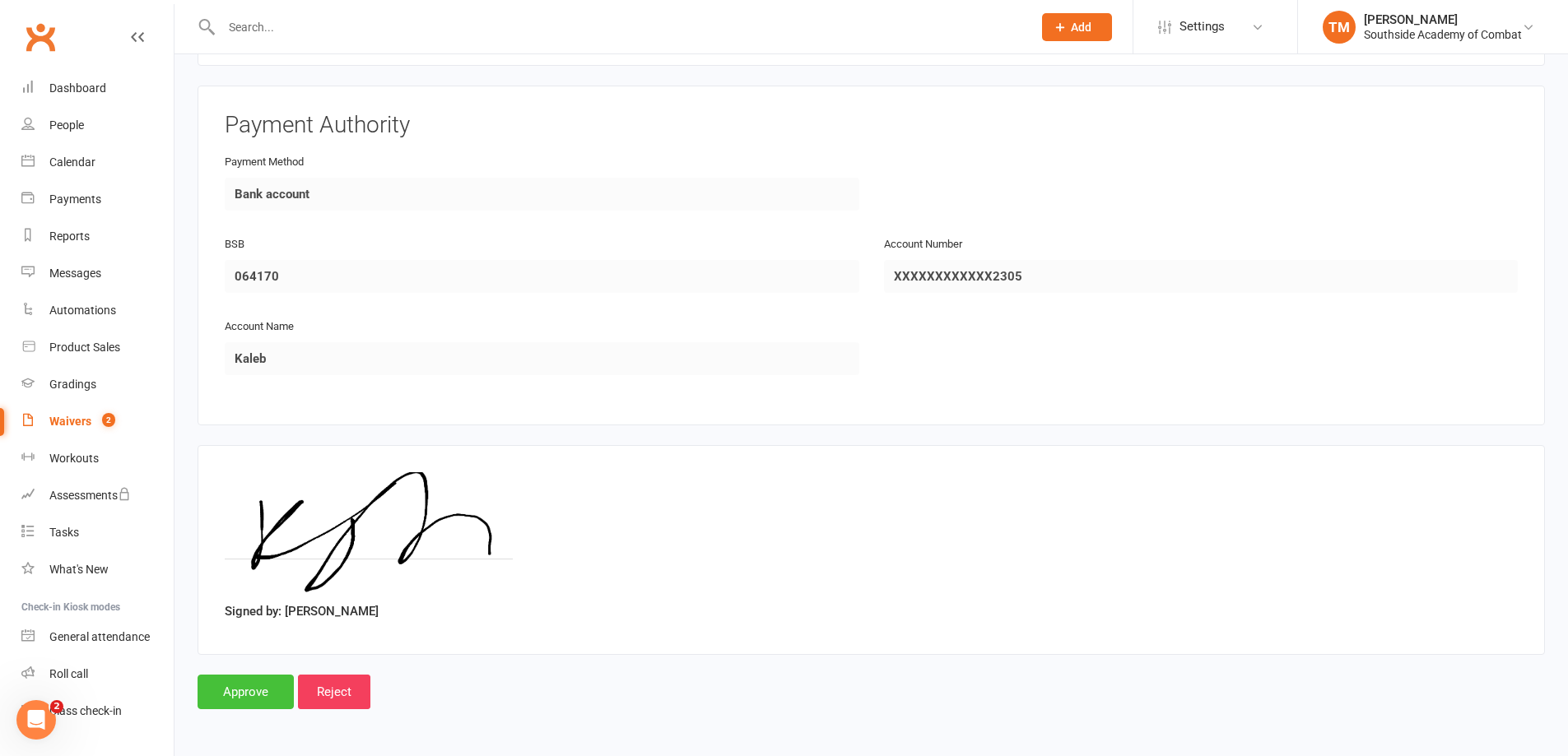
click at [258, 679] on input "Approve" at bounding box center [246, 692] width 96 height 35
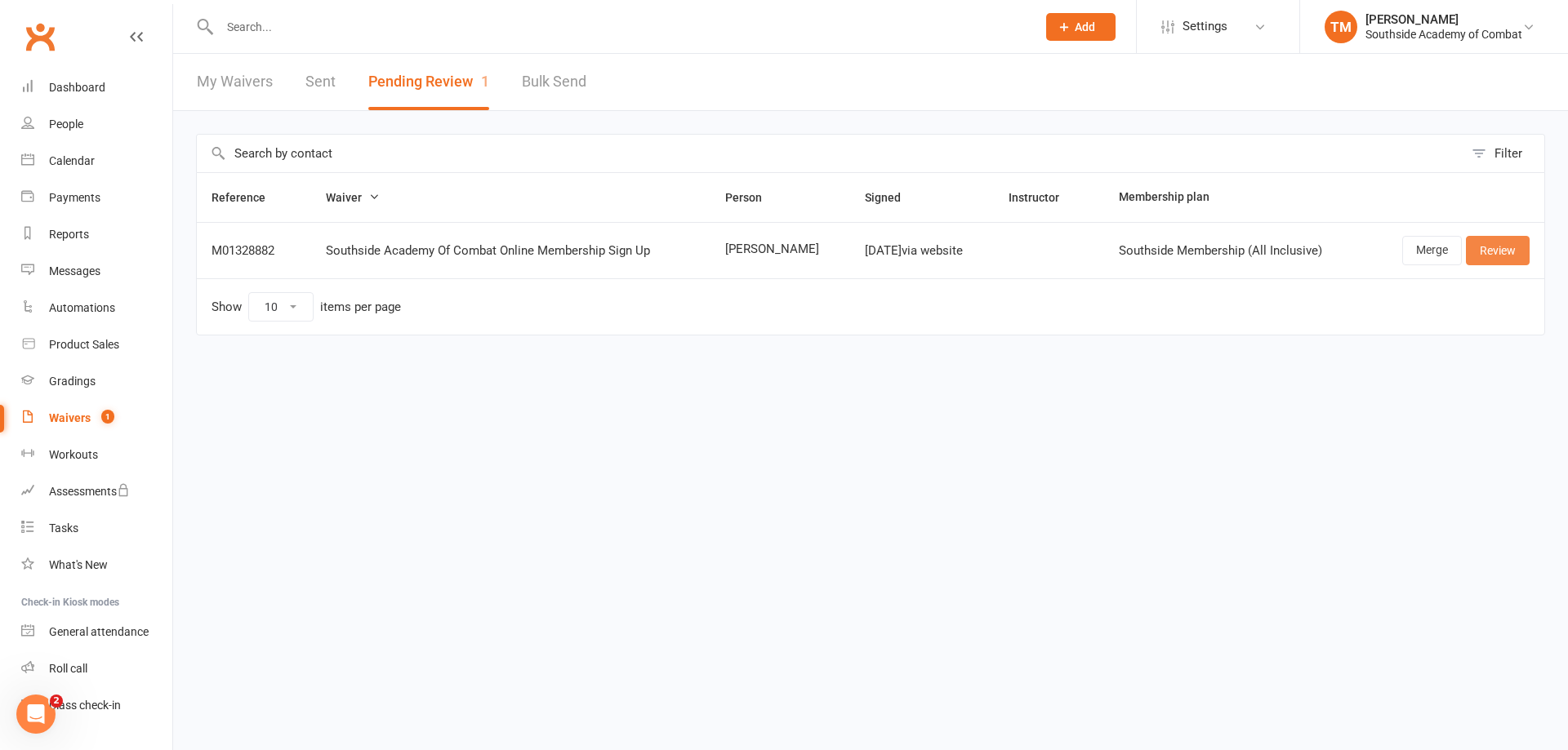
click at [1497, 257] on link "Review" at bounding box center [1498, 251] width 64 height 29
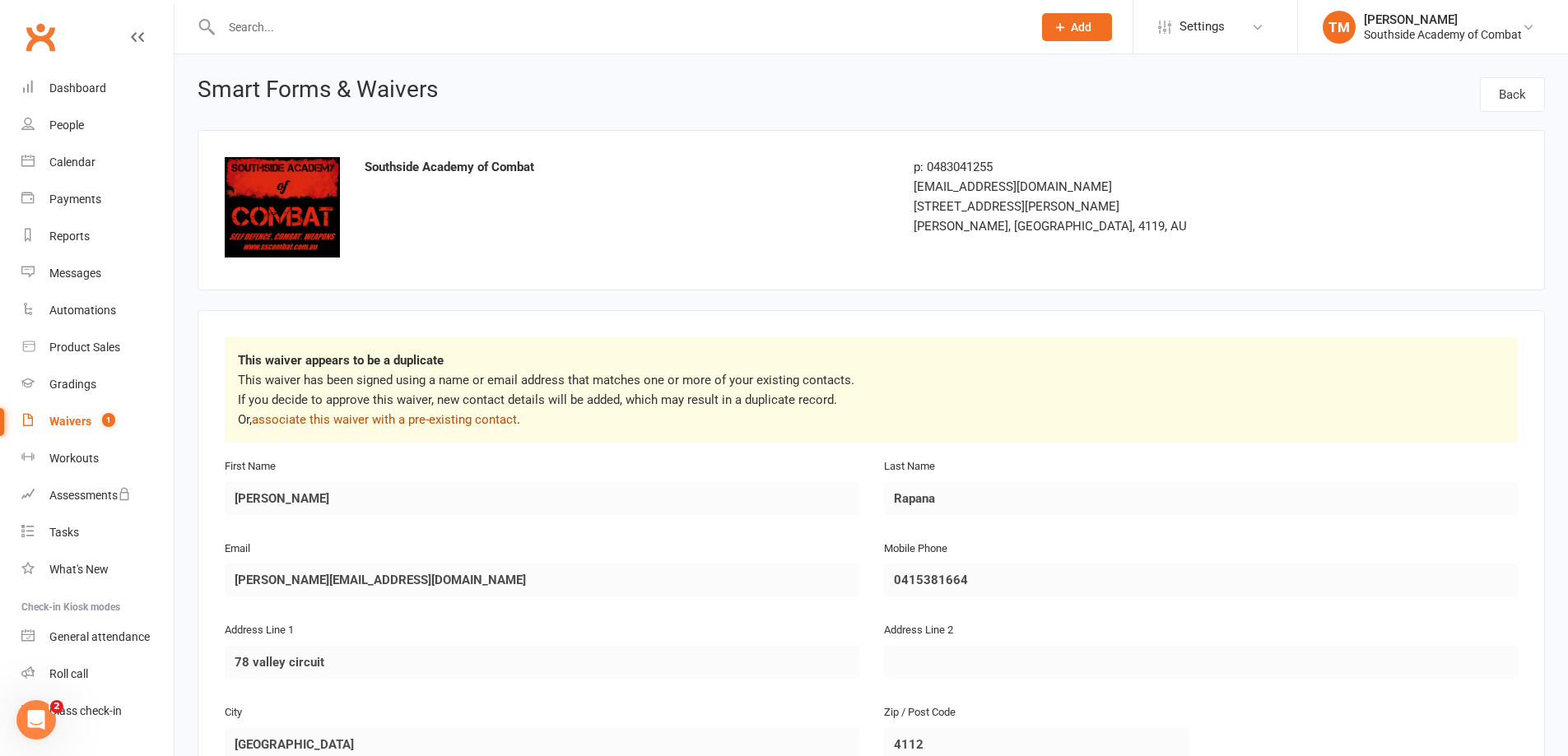
click at [444, 421] on link "associate this waiver with a pre-existing contact" at bounding box center [384, 420] width 265 height 15
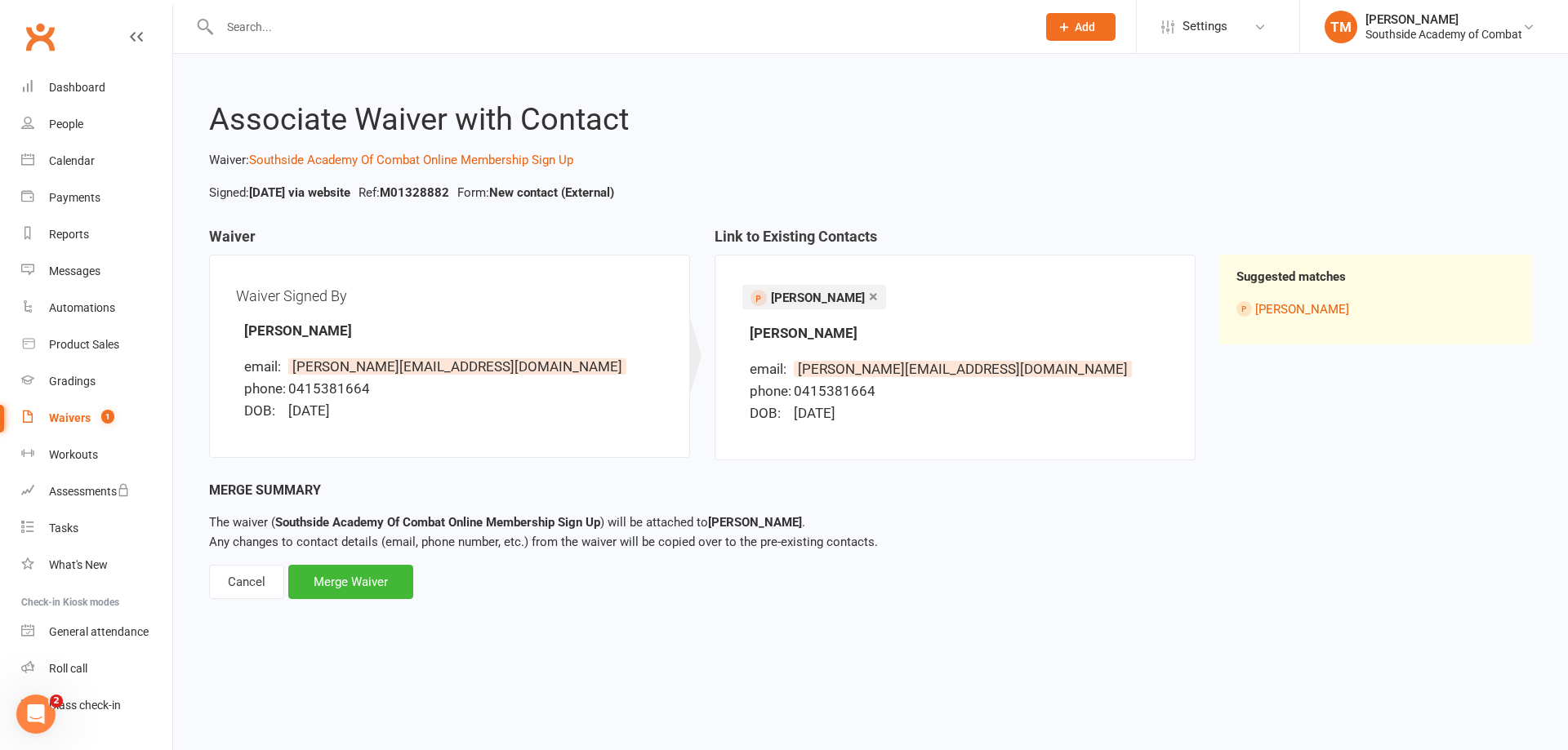
click at [340, 565] on div "Merge Summary The waiver ( Southside Academy Of Combat Online Membership Sign U…" at bounding box center [870, 540] width 1323 height 120
click at [337, 581] on div "Merge Waiver" at bounding box center [350, 582] width 125 height 35
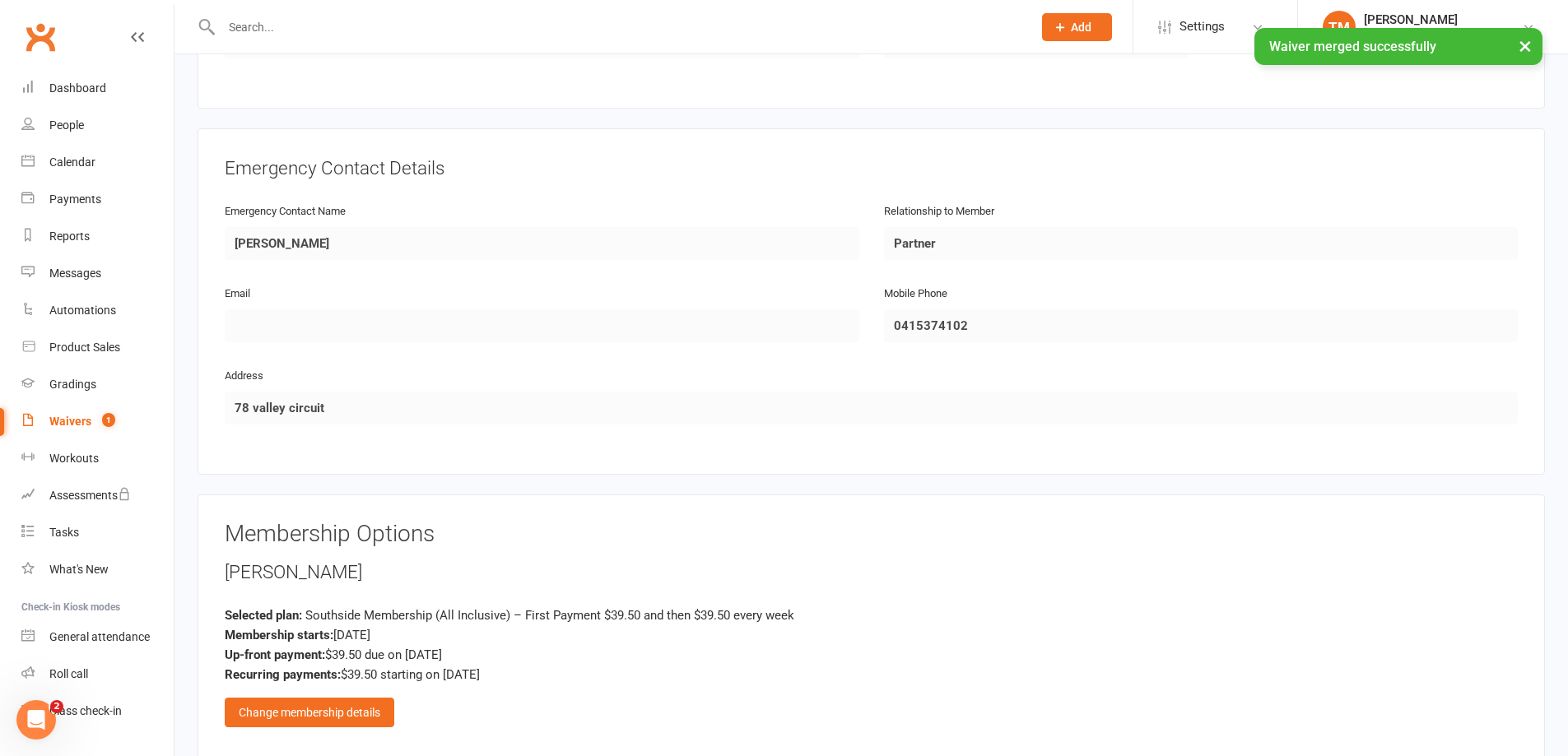
scroll to position [744, 0]
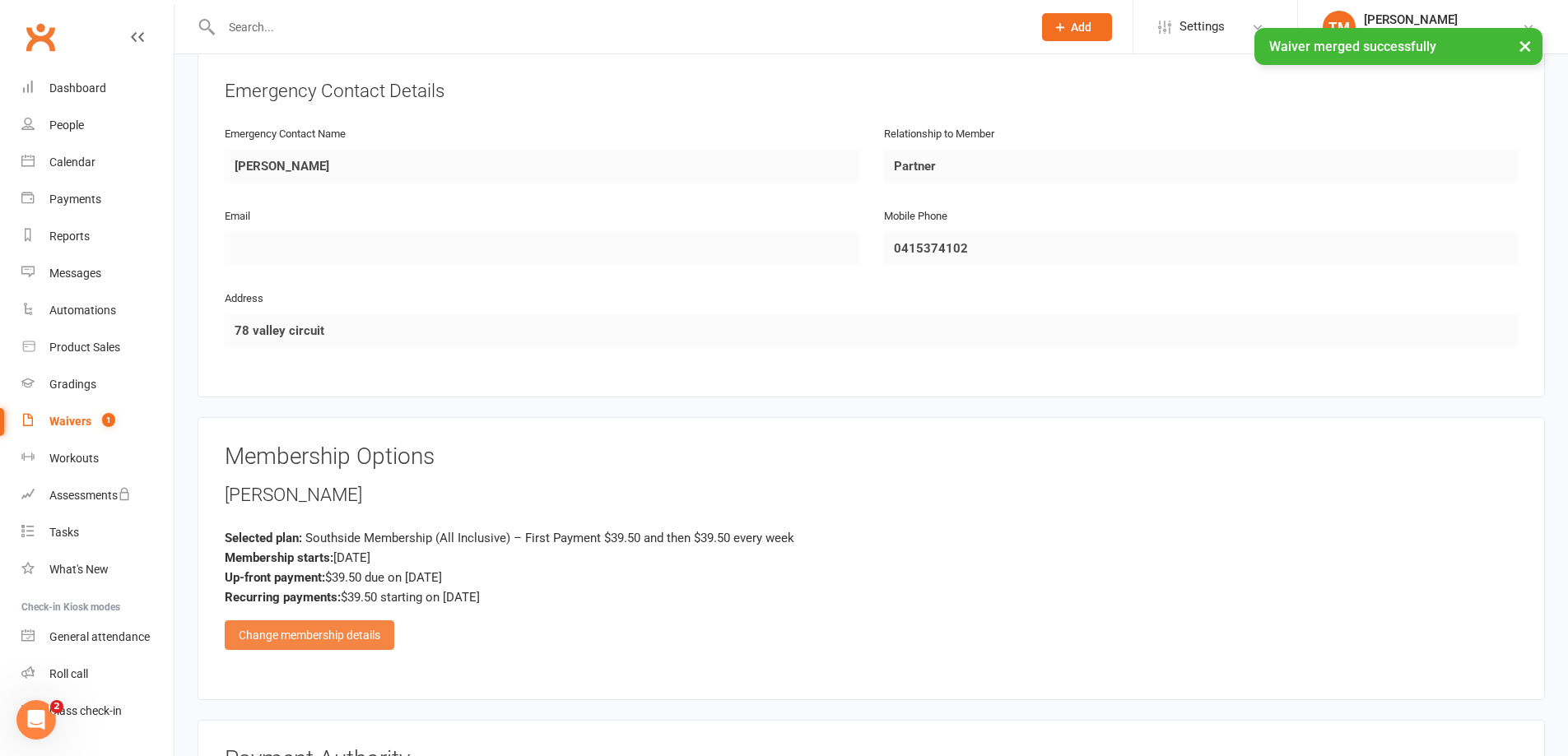
click at [378, 626] on div "Change membership details" at bounding box center [309, 635] width 170 height 29
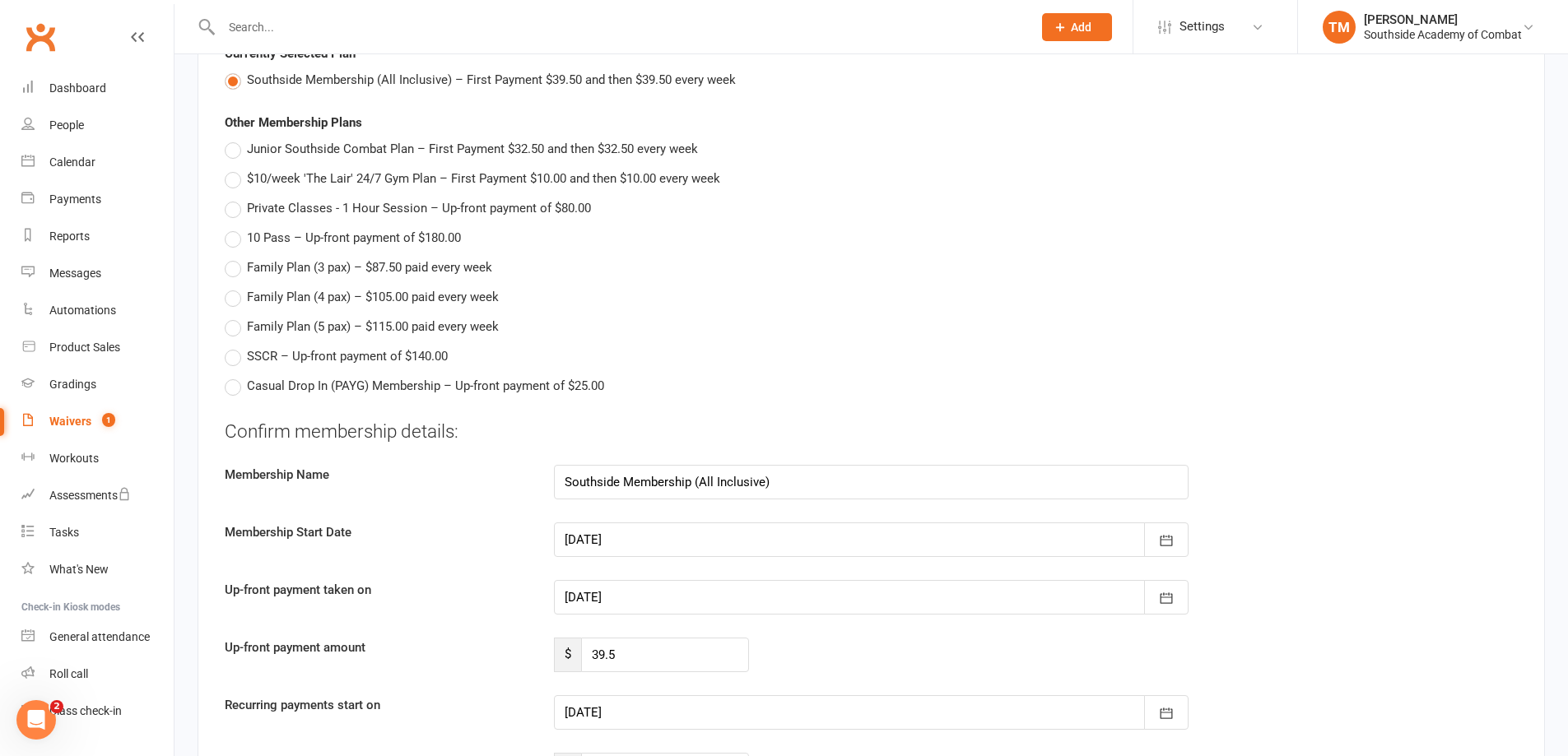
scroll to position [1320, 0]
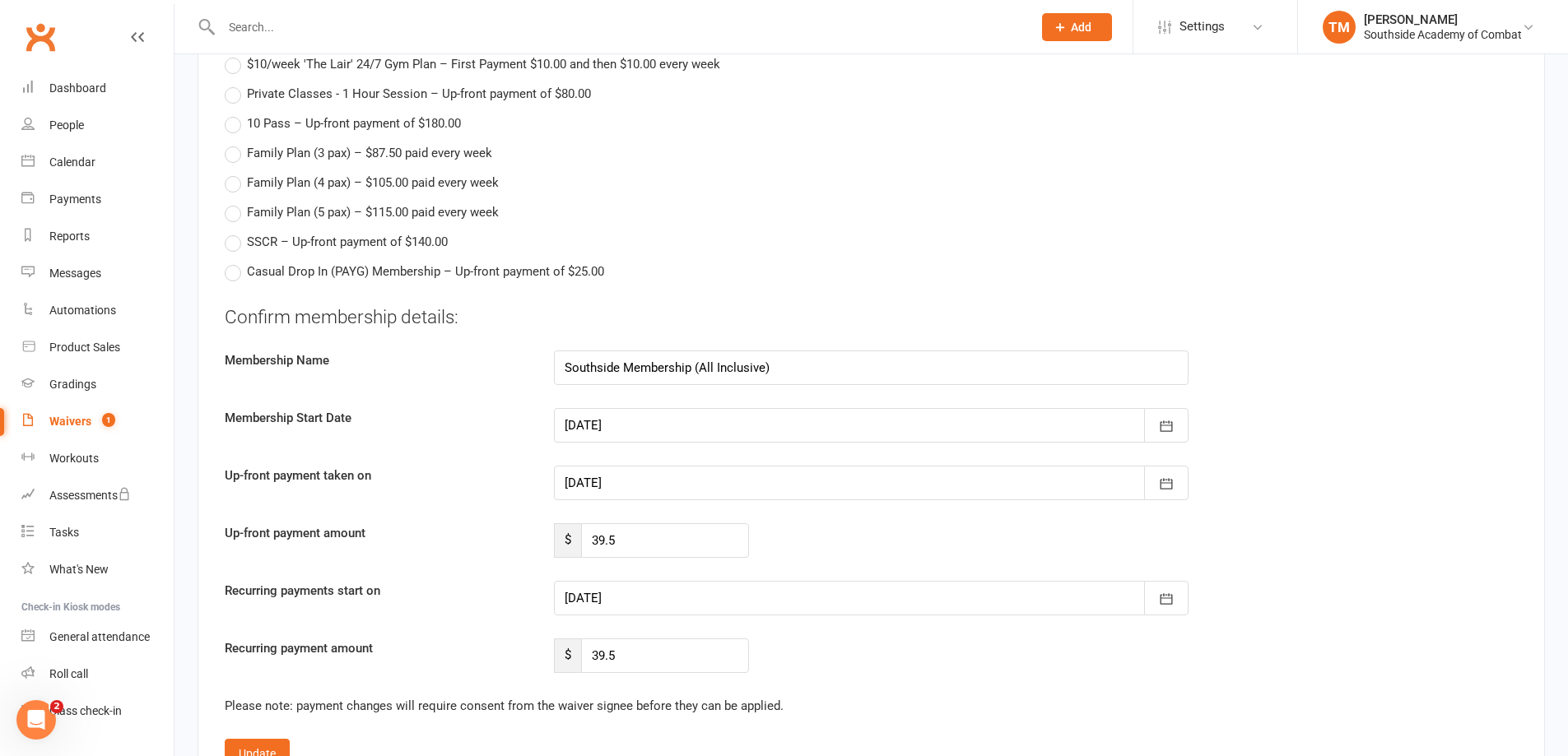
click at [655, 604] on div at bounding box center [871, 598] width 634 height 35
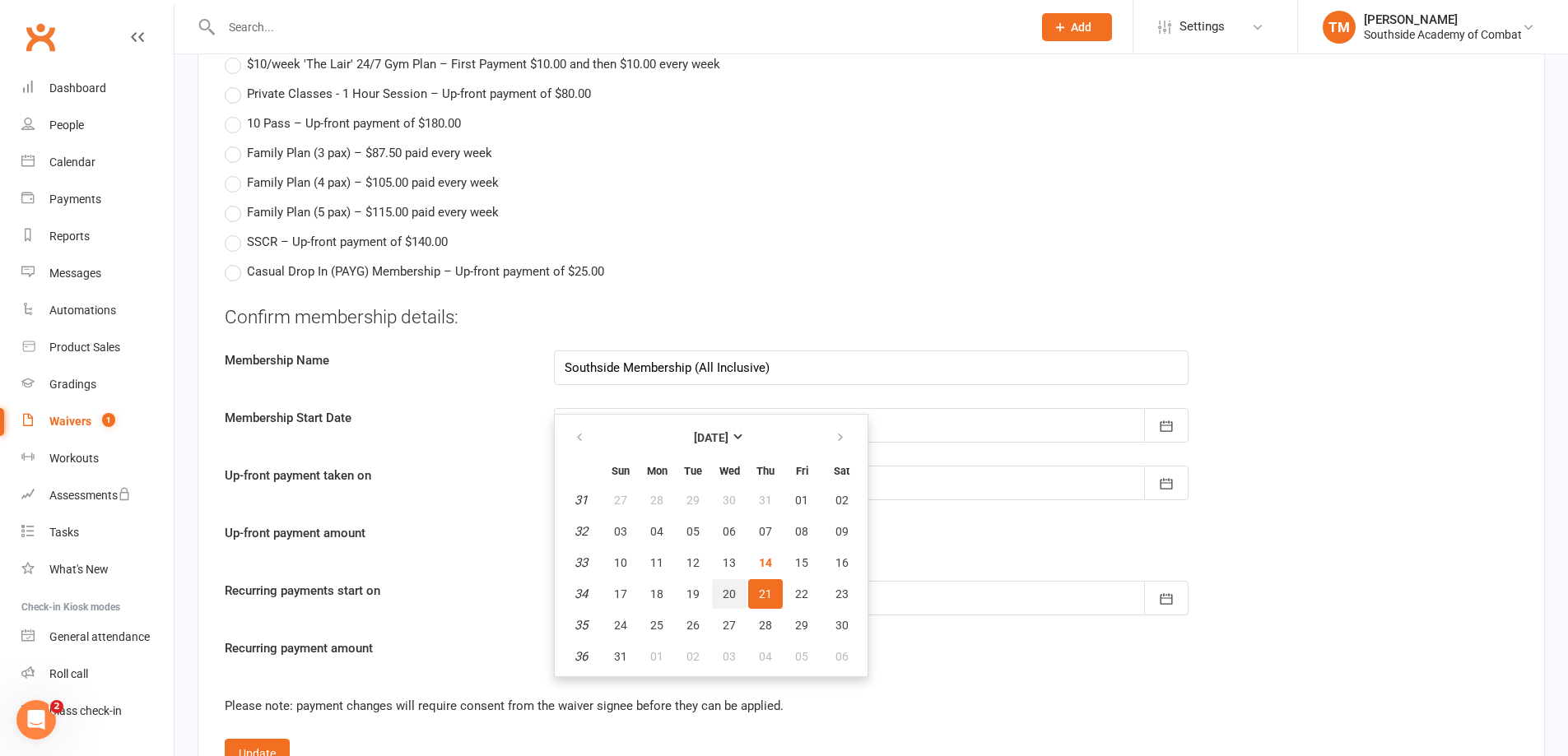
click at [737, 602] on button "20" at bounding box center [729, 594] width 35 height 29
type input "20 Aug 2025"
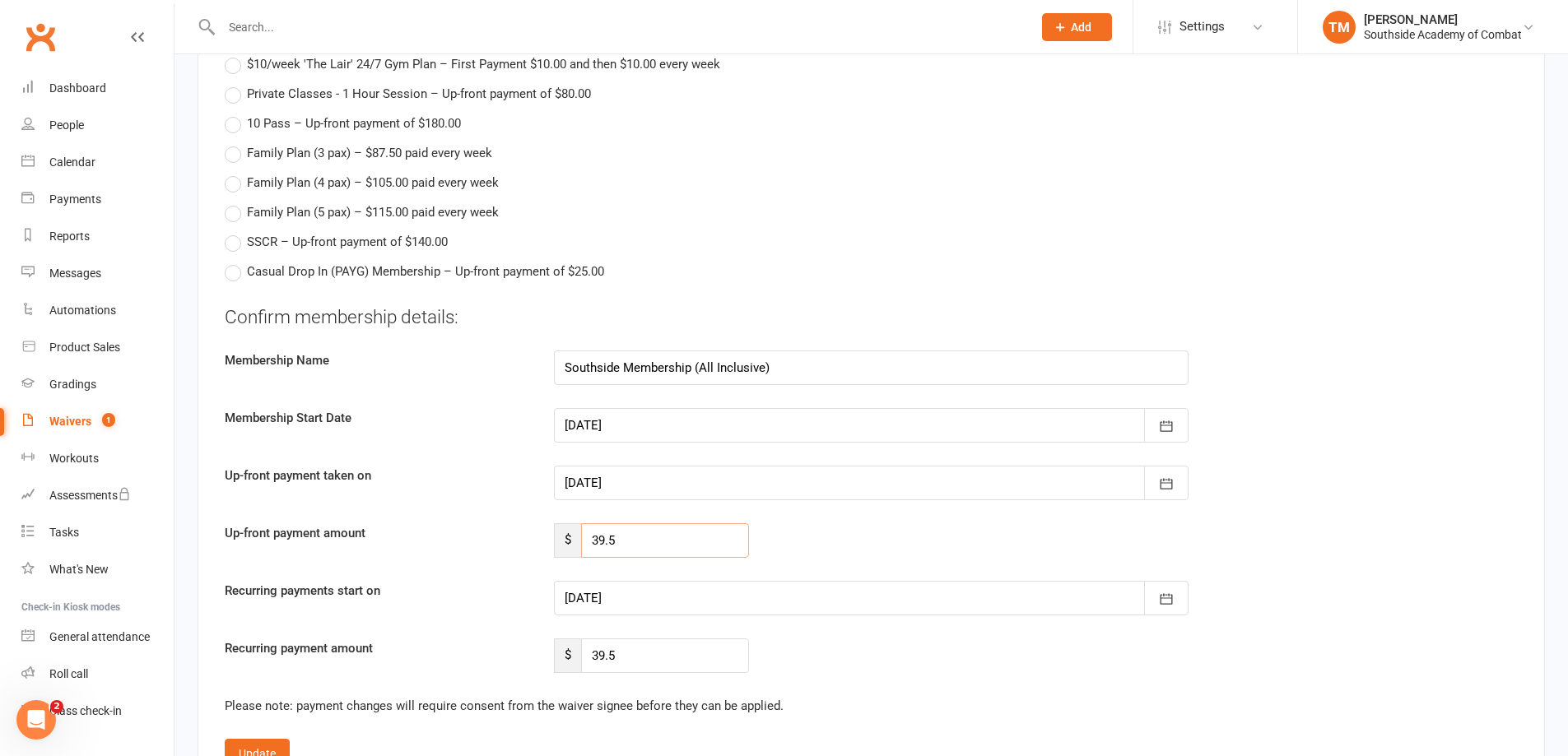
click at [675, 544] on input "39.5" at bounding box center [664, 541] width 168 height 35
click at [675, 543] on input "39.5" at bounding box center [664, 541] width 168 height 35
type input "0"
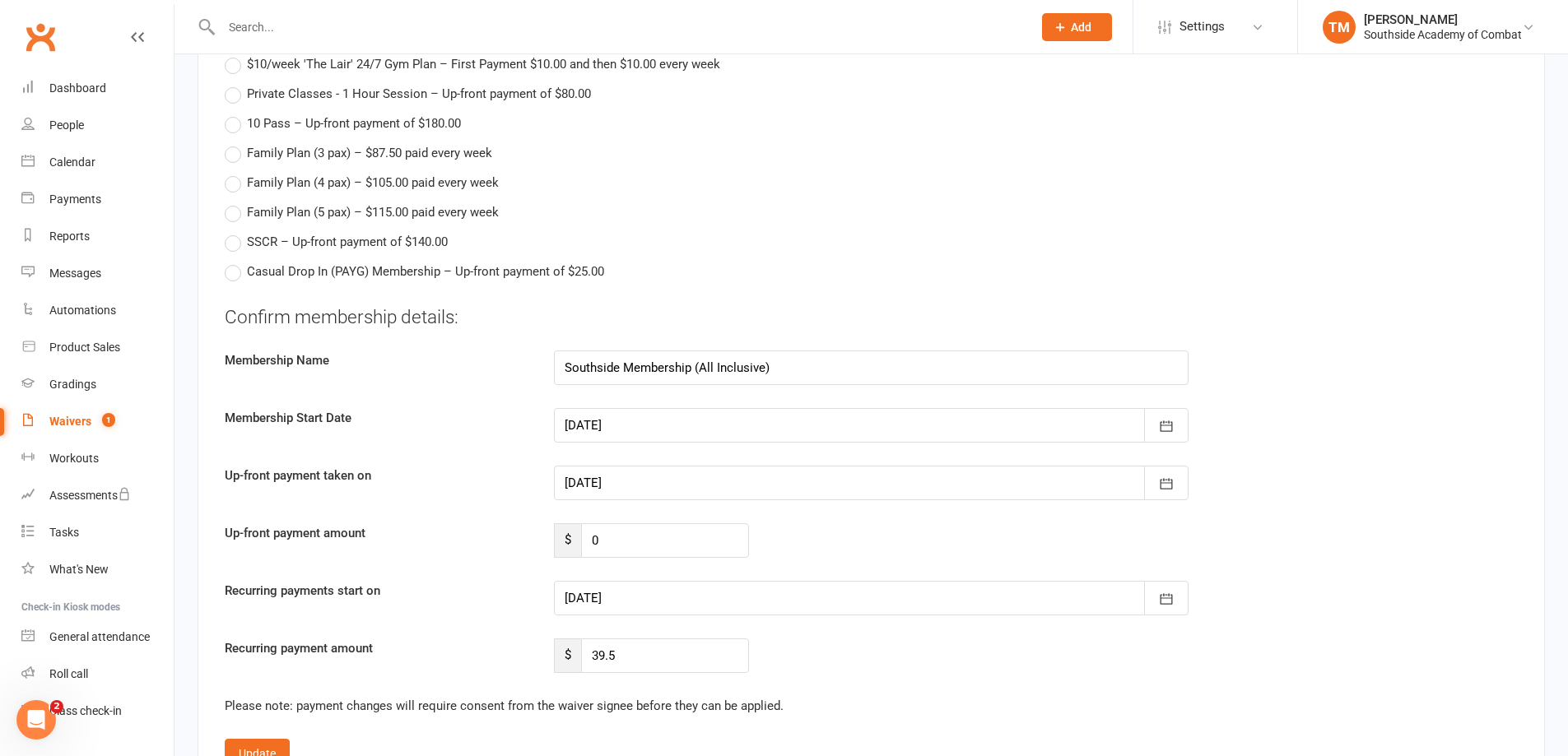
click at [862, 535] on div "Up-front payment amount $ 0" at bounding box center [872, 541] width 1318 height 35
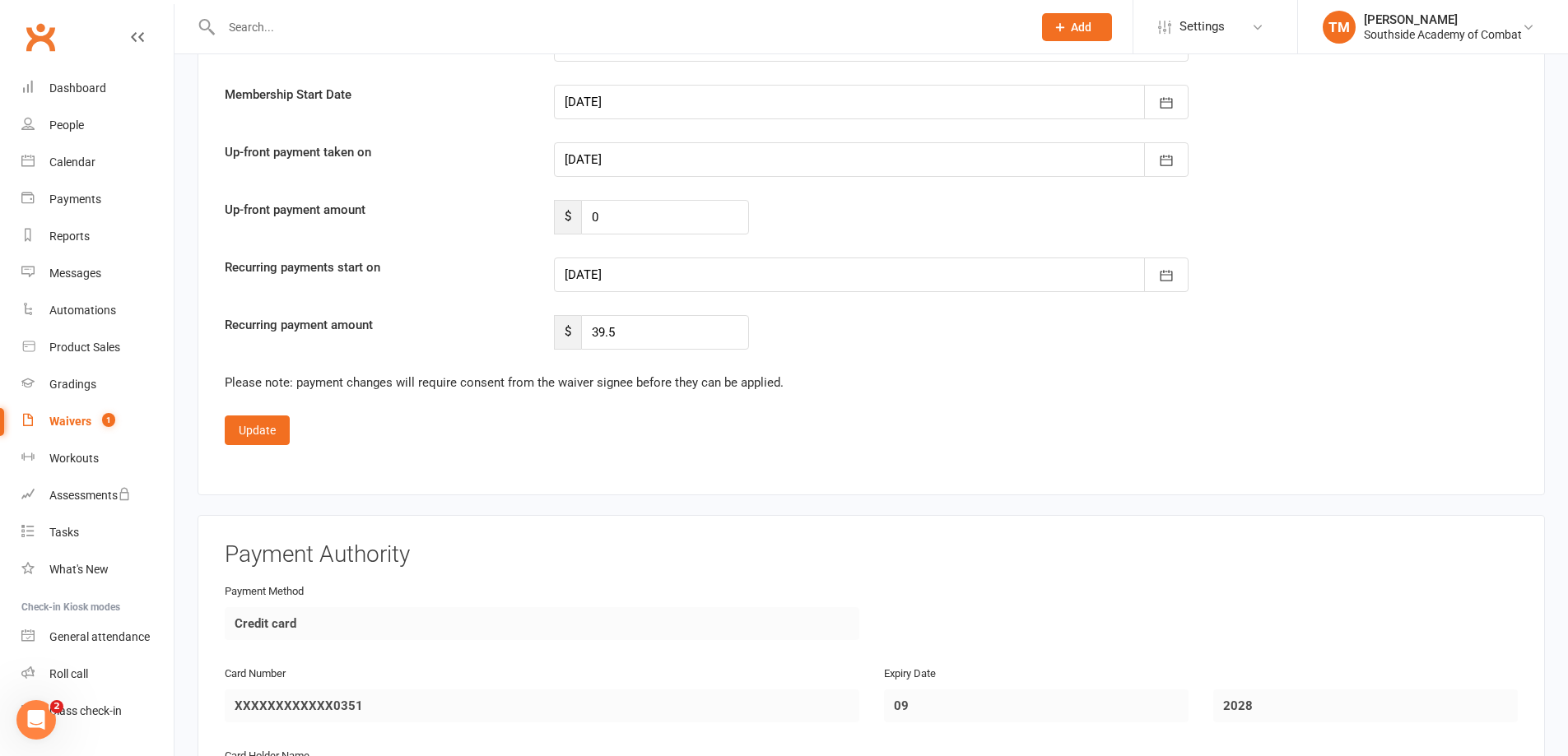
scroll to position [1649, 0]
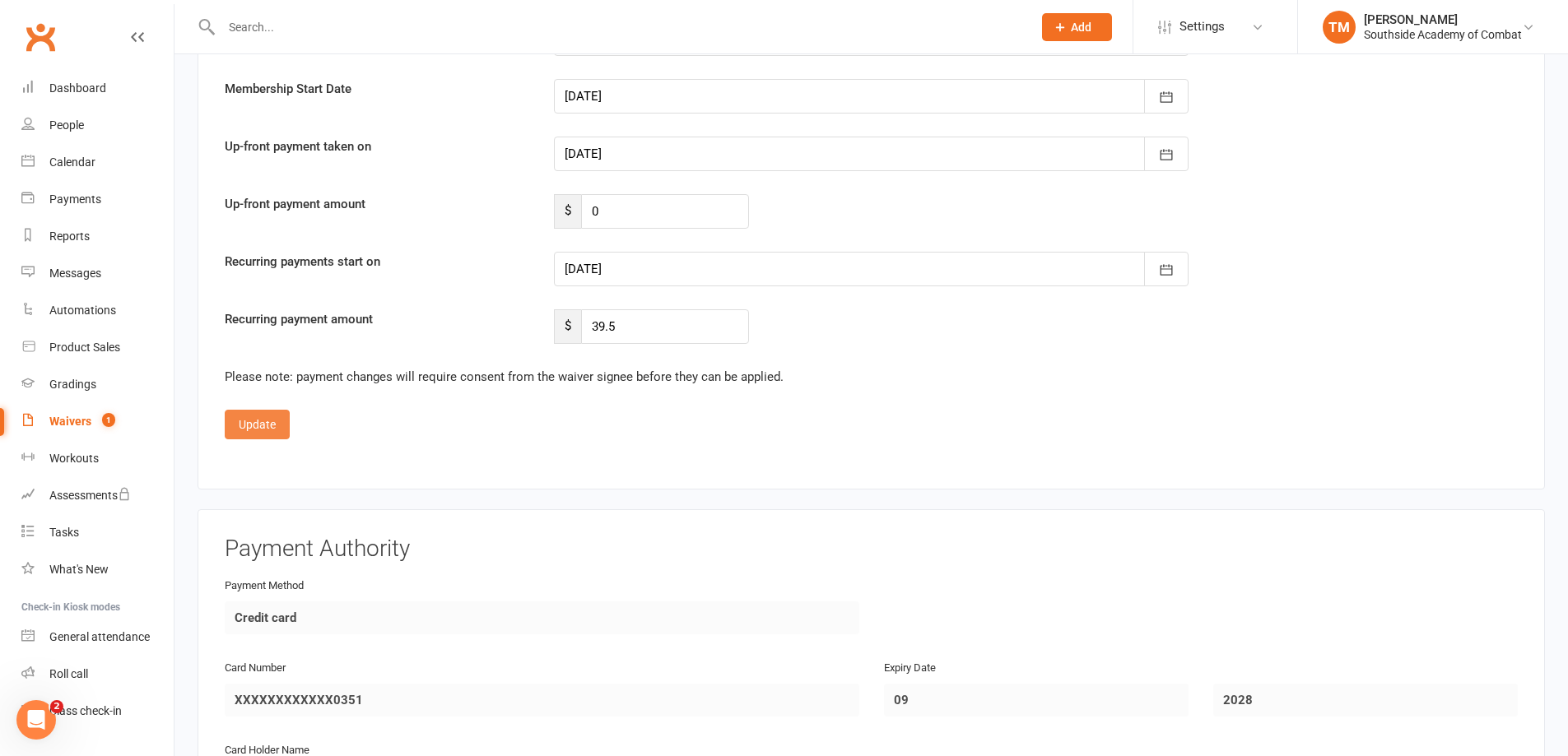
click at [279, 433] on button "Update" at bounding box center [257, 424] width 65 height 29
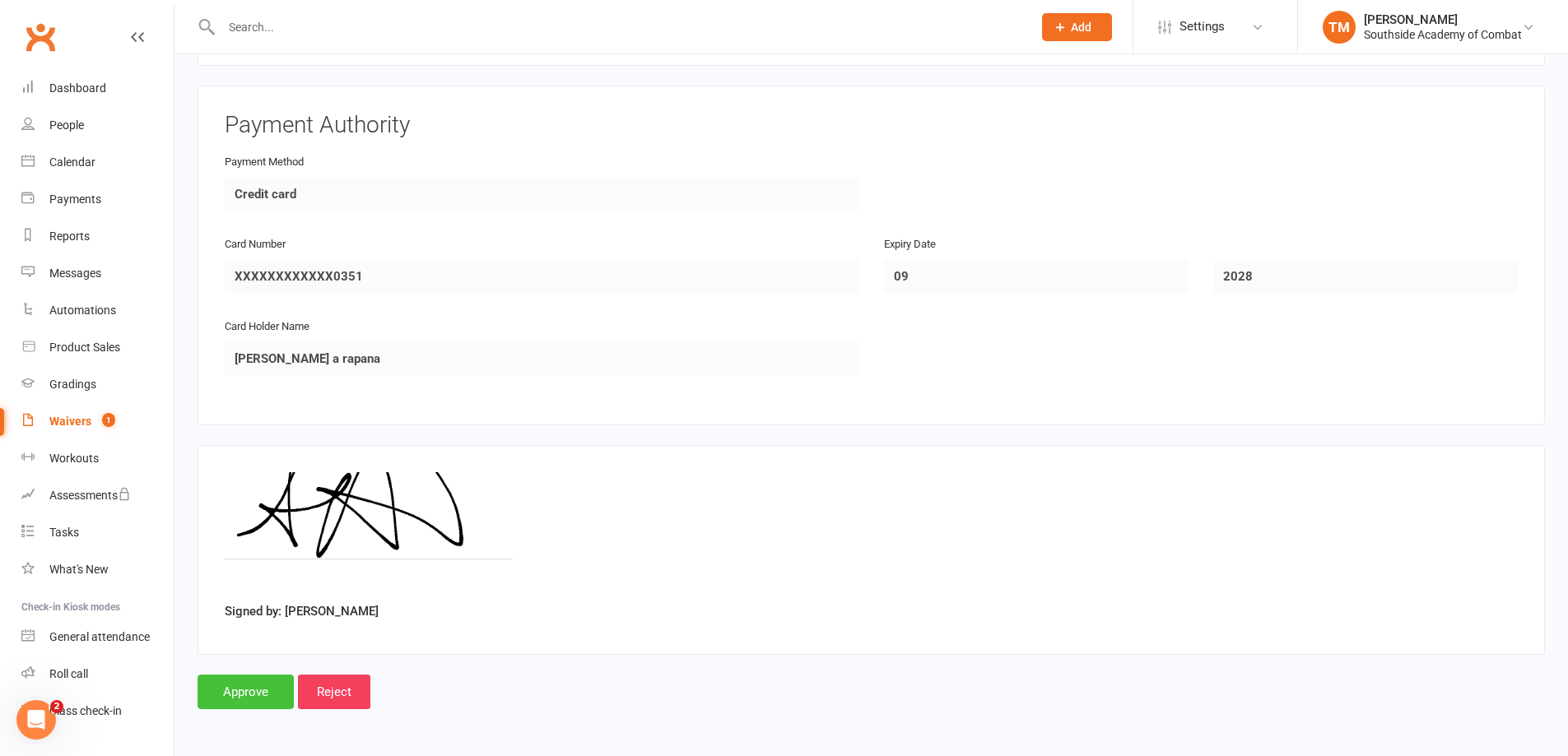
click at [236, 683] on input "Approve" at bounding box center [246, 692] width 96 height 35
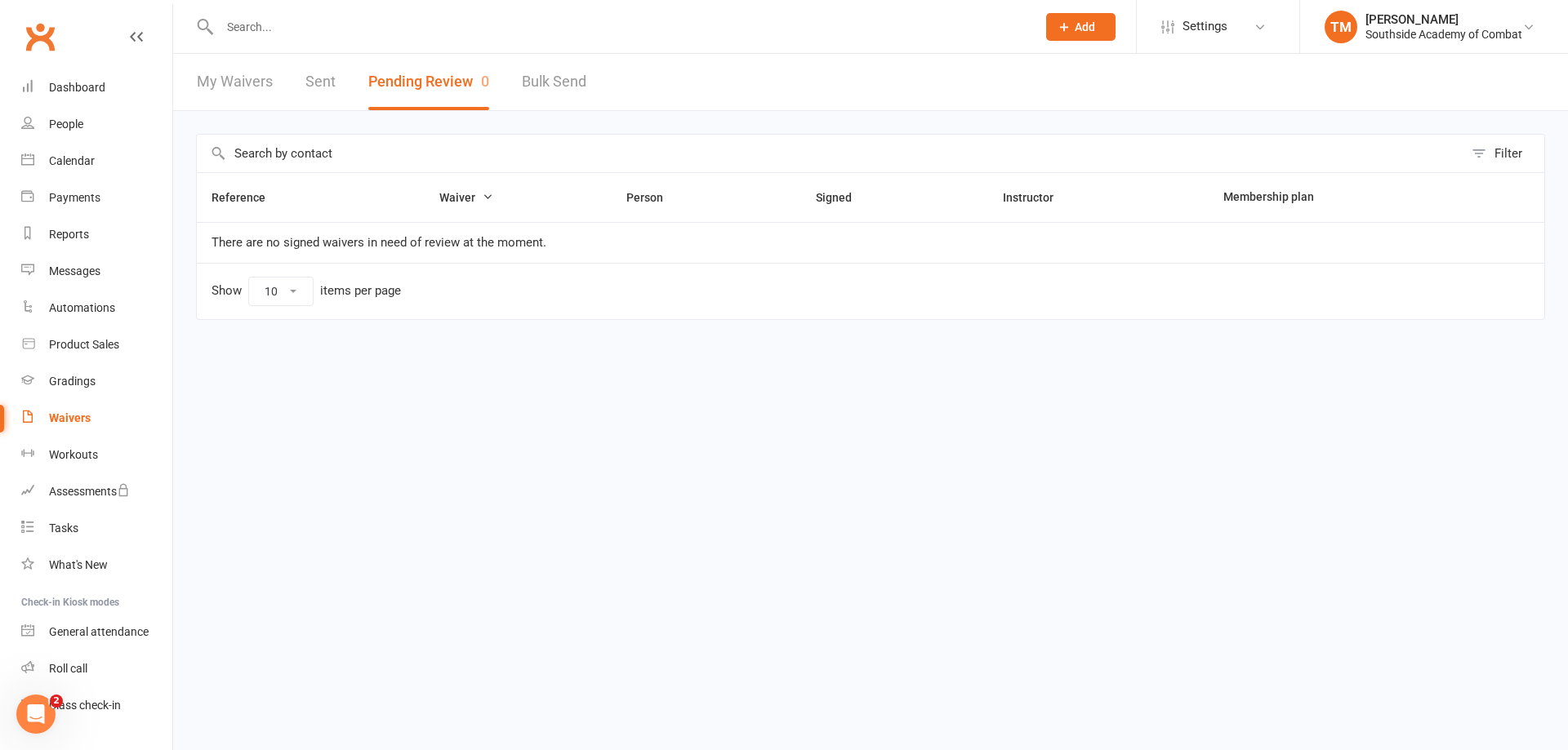
click at [36, 36] on link "Clubworx" at bounding box center [40, 36] width 41 height 41
